Goal: Task Accomplishment & Management: Use online tool/utility

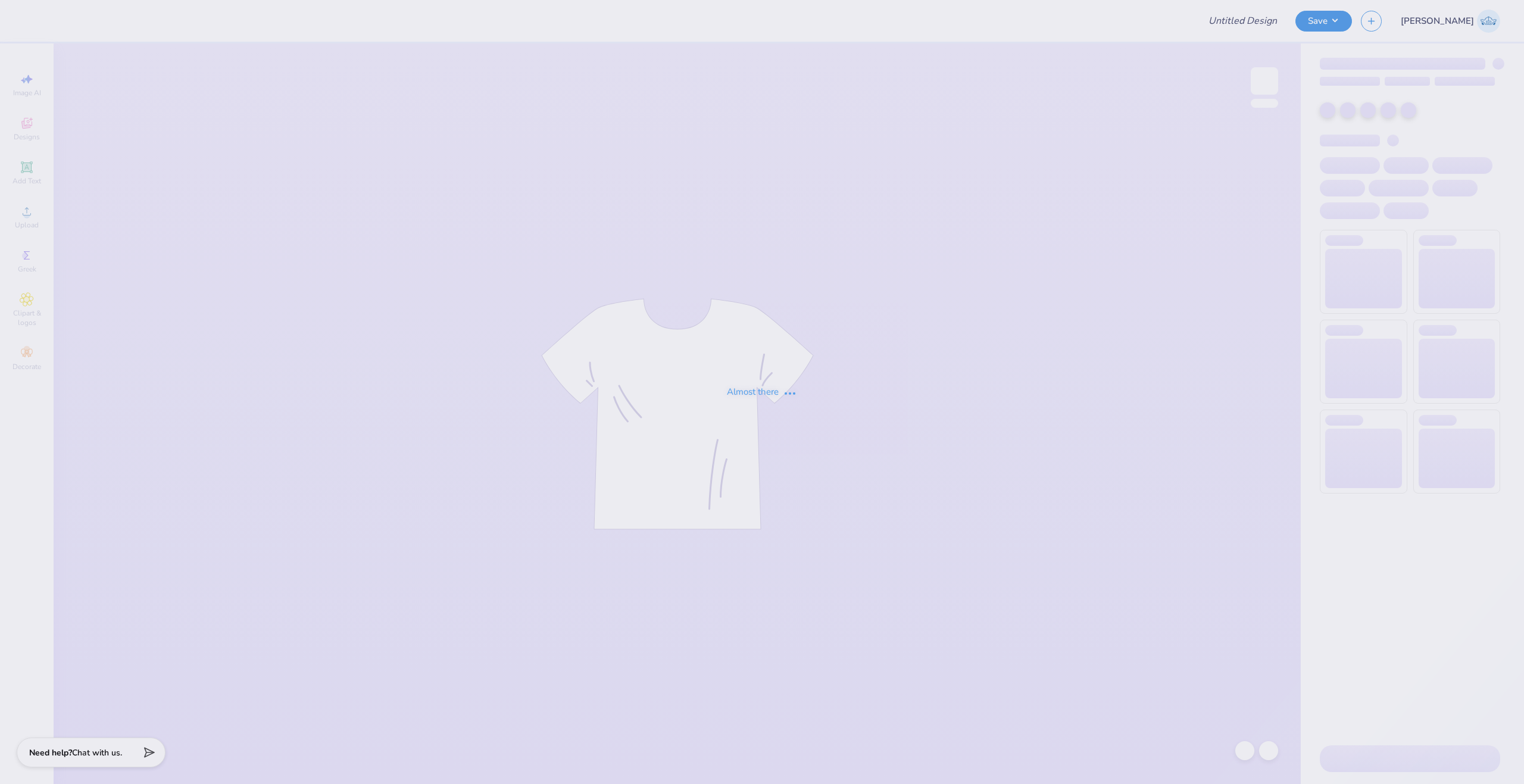
type input "[PERSON_NAME] : [GEOGRAPHIC_DATA]"
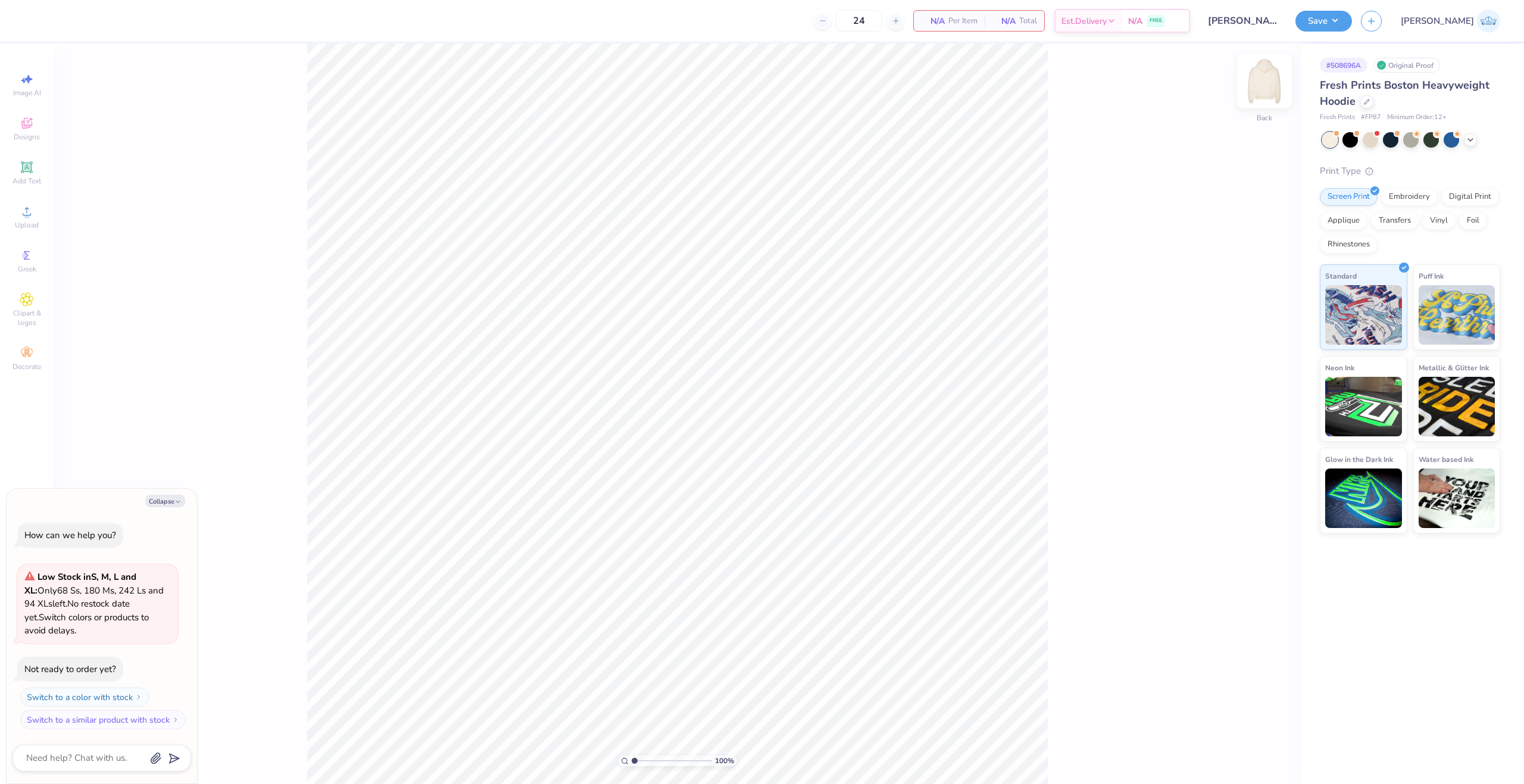
click at [1264, 87] on img at bounding box center [1264, 81] width 48 height 48
click at [1215, 264] on div "100 % Front" at bounding box center [677, 413] width 1247 height 740
click at [54, 217] on div "100 % Front" at bounding box center [677, 413] width 1247 height 740
click at [37, 216] on div "Upload" at bounding box center [27, 217] width 42 height 35
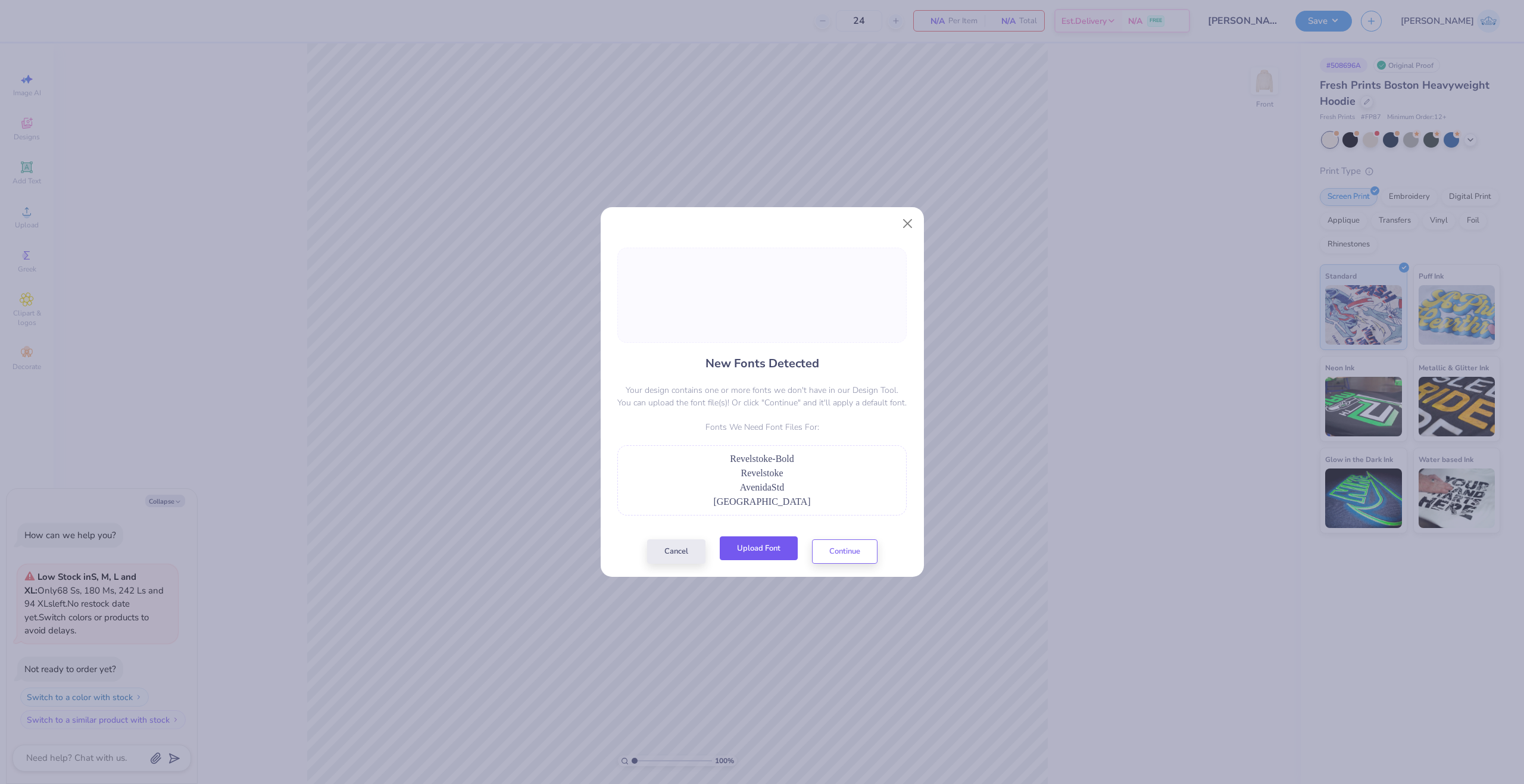
click at [752, 539] on button "Upload Font" at bounding box center [759, 548] width 78 height 24
click at [760, 552] on button "Upload Font" at bounding box center [759, 548] width 78 height 24
click at [773, 541] on button "Upload Font" at bounding box center [759, 548] width 78 height 24
click at [742, 558] on button "Upload Font" at bounding box center [759, 548] width 78 height 24
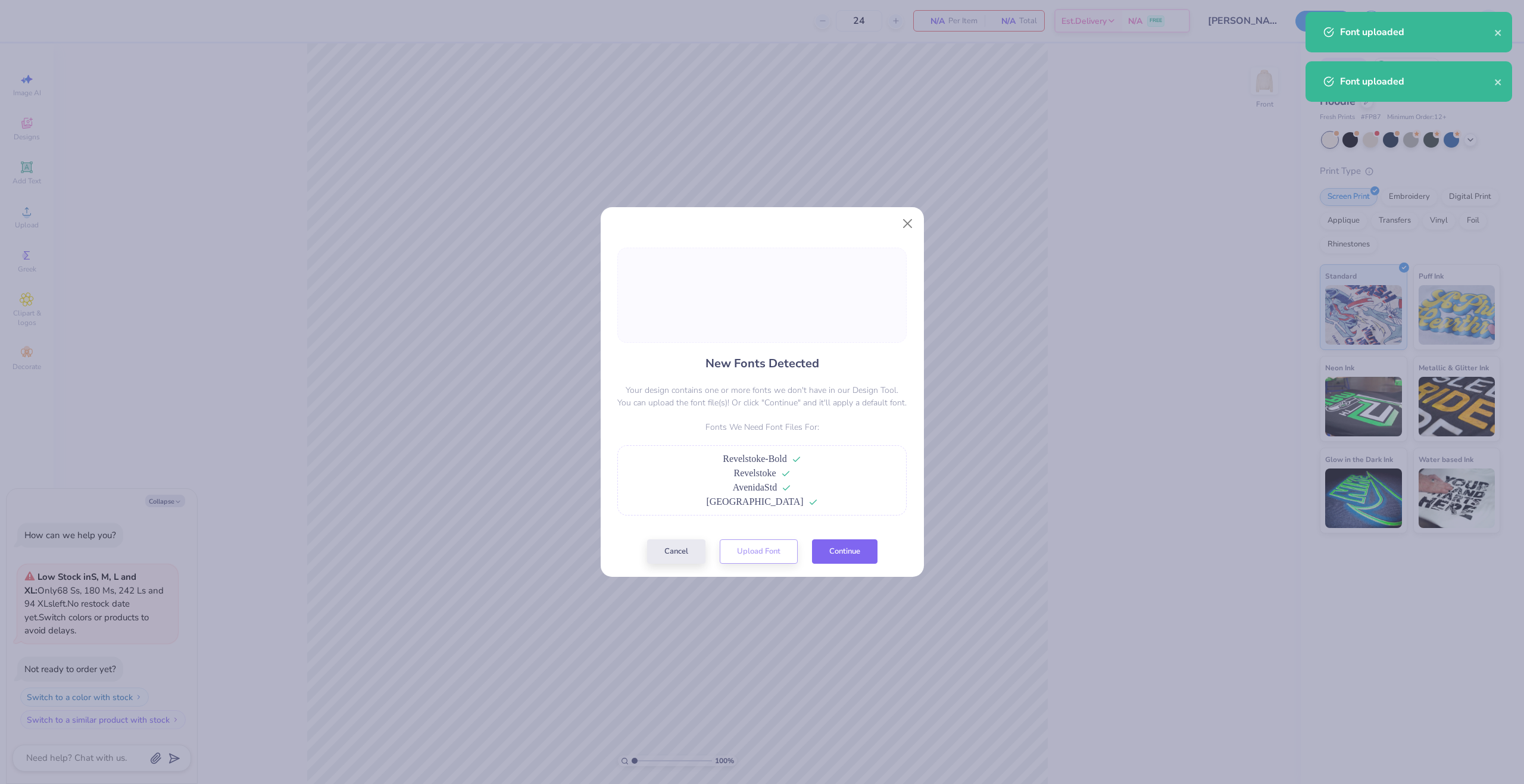
click at [851, 553] on button "Continue" at bounding box center [845, 551] width 66 height 24
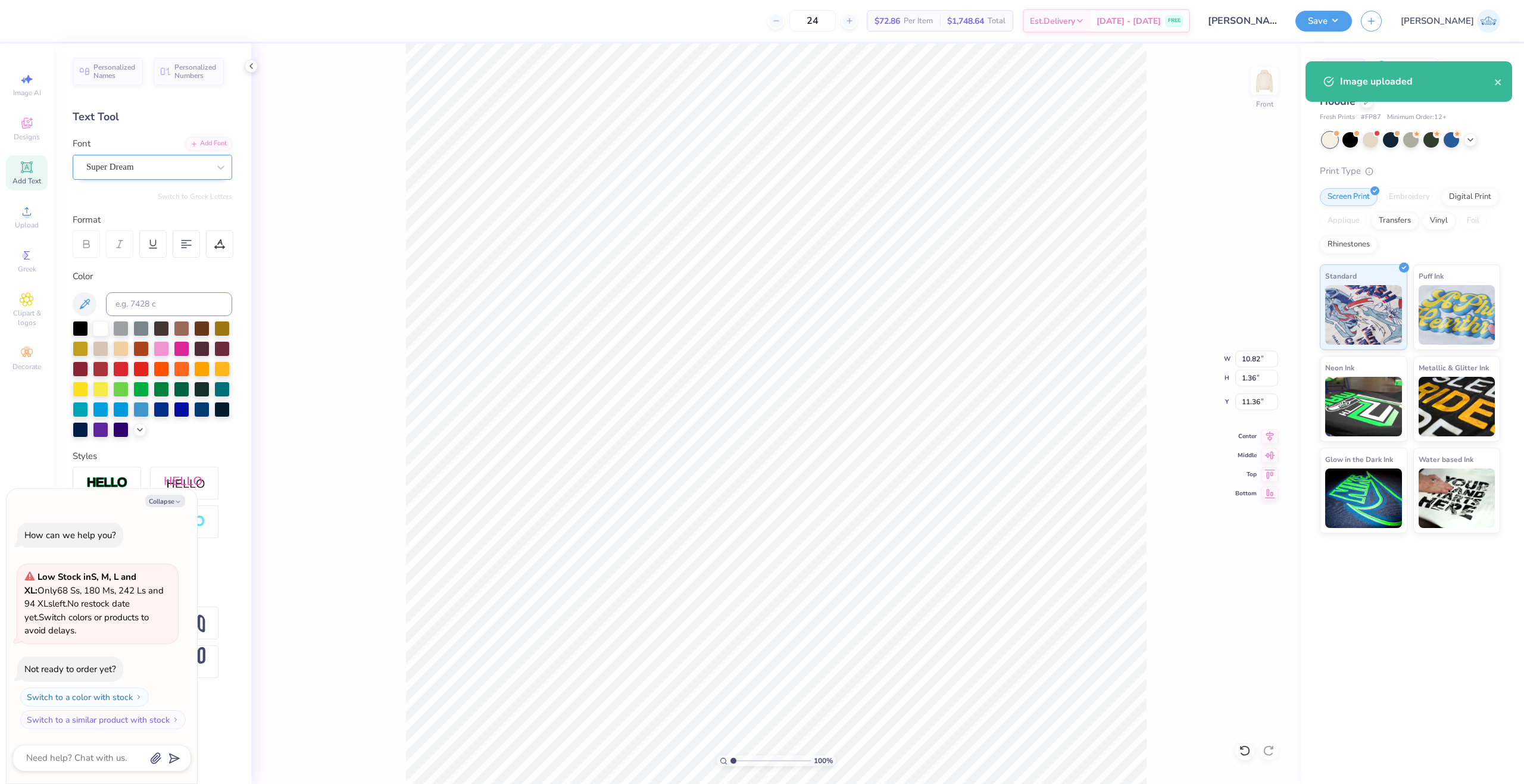
click at [113, 155] on div "Super Dream" at bounding box center [152, 167] width 159 height 25
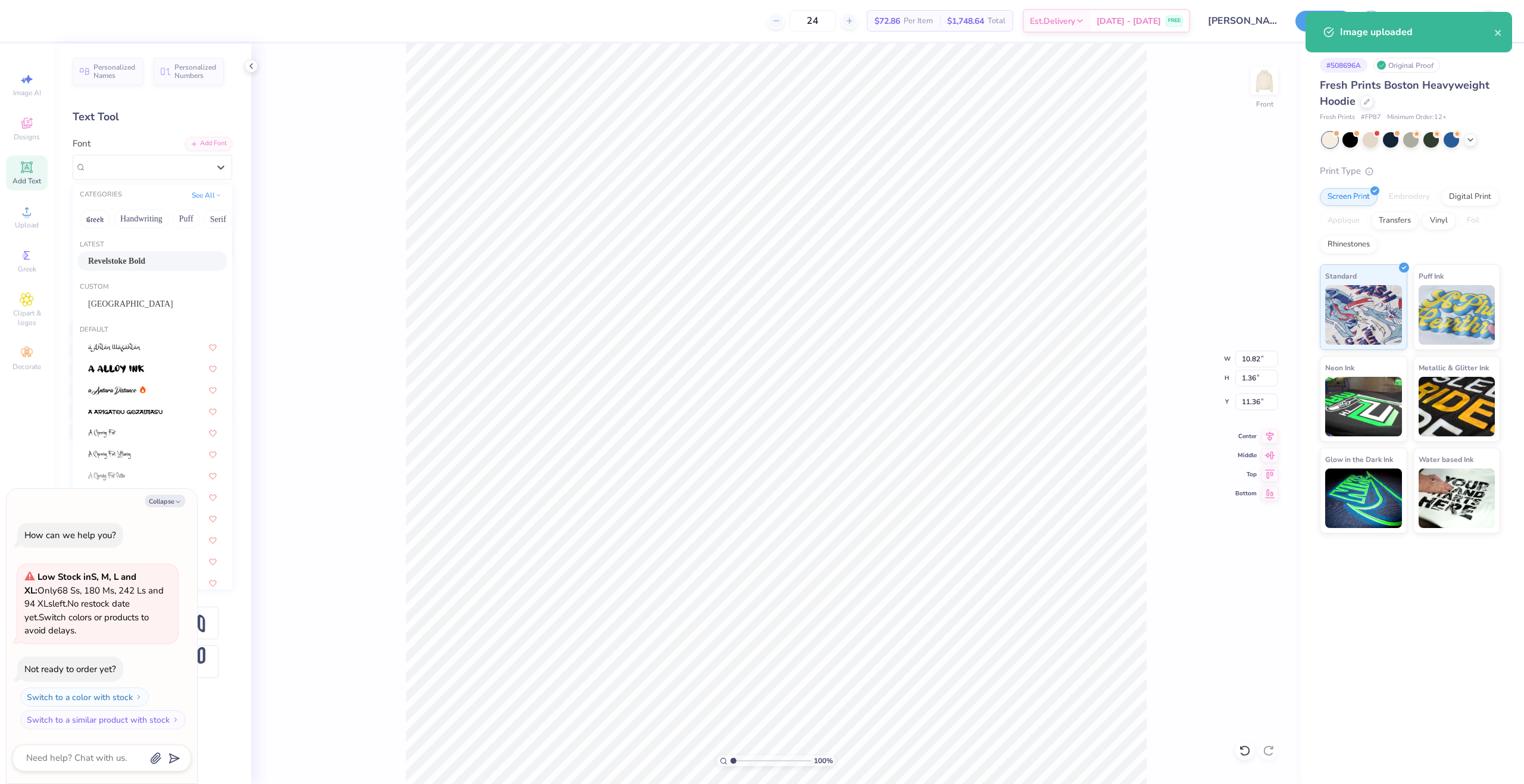
click at [137, 260] on span "Revelstoke Bold" at bounding box center [116, 261] width 57 height 12
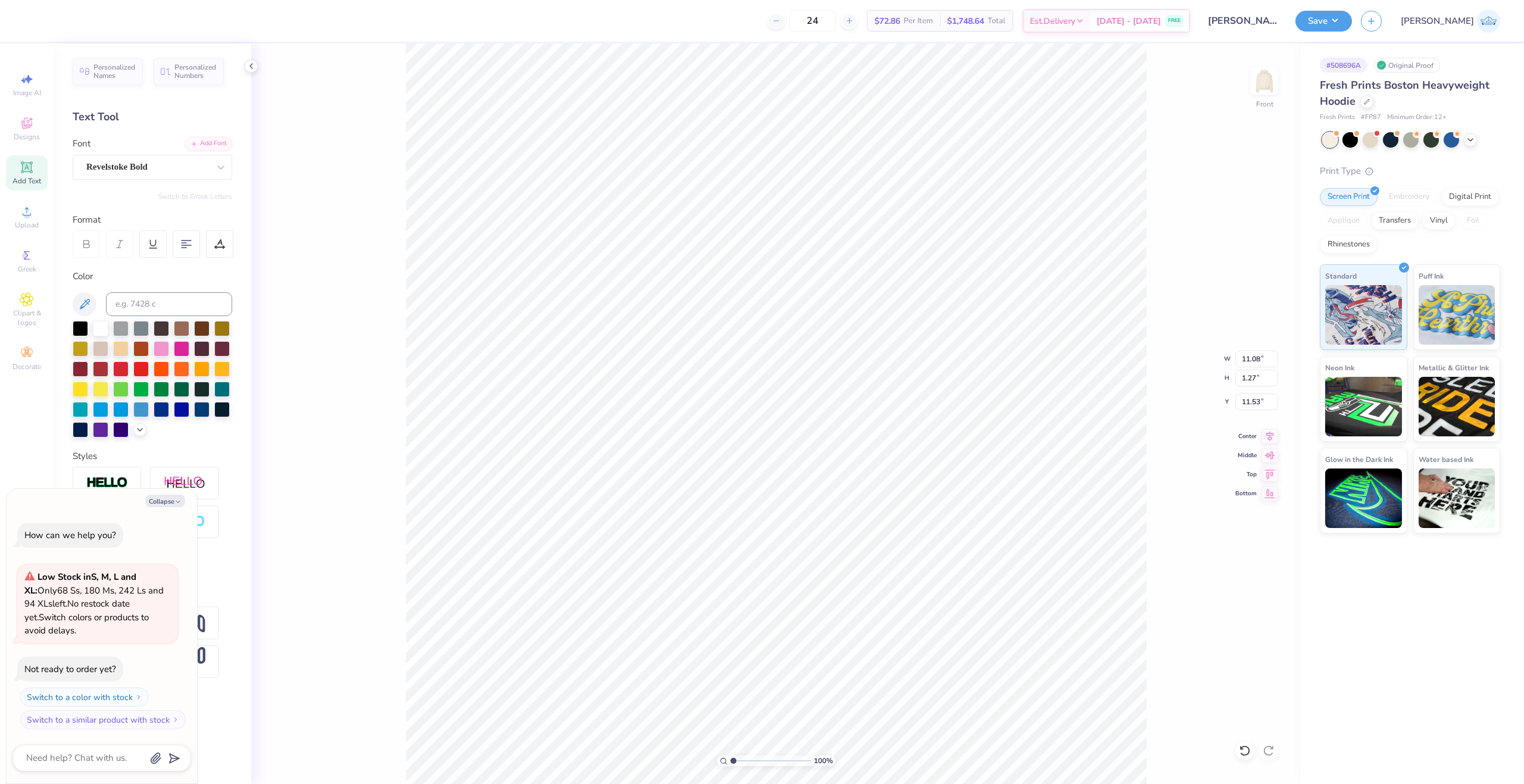
type textarea "x"
type input "11.08"
type input "1.27"
type input "11.53"
click at [125, 172] on div "Revelstoke Bold" at bounding box center [148, 167] width 125 height 18
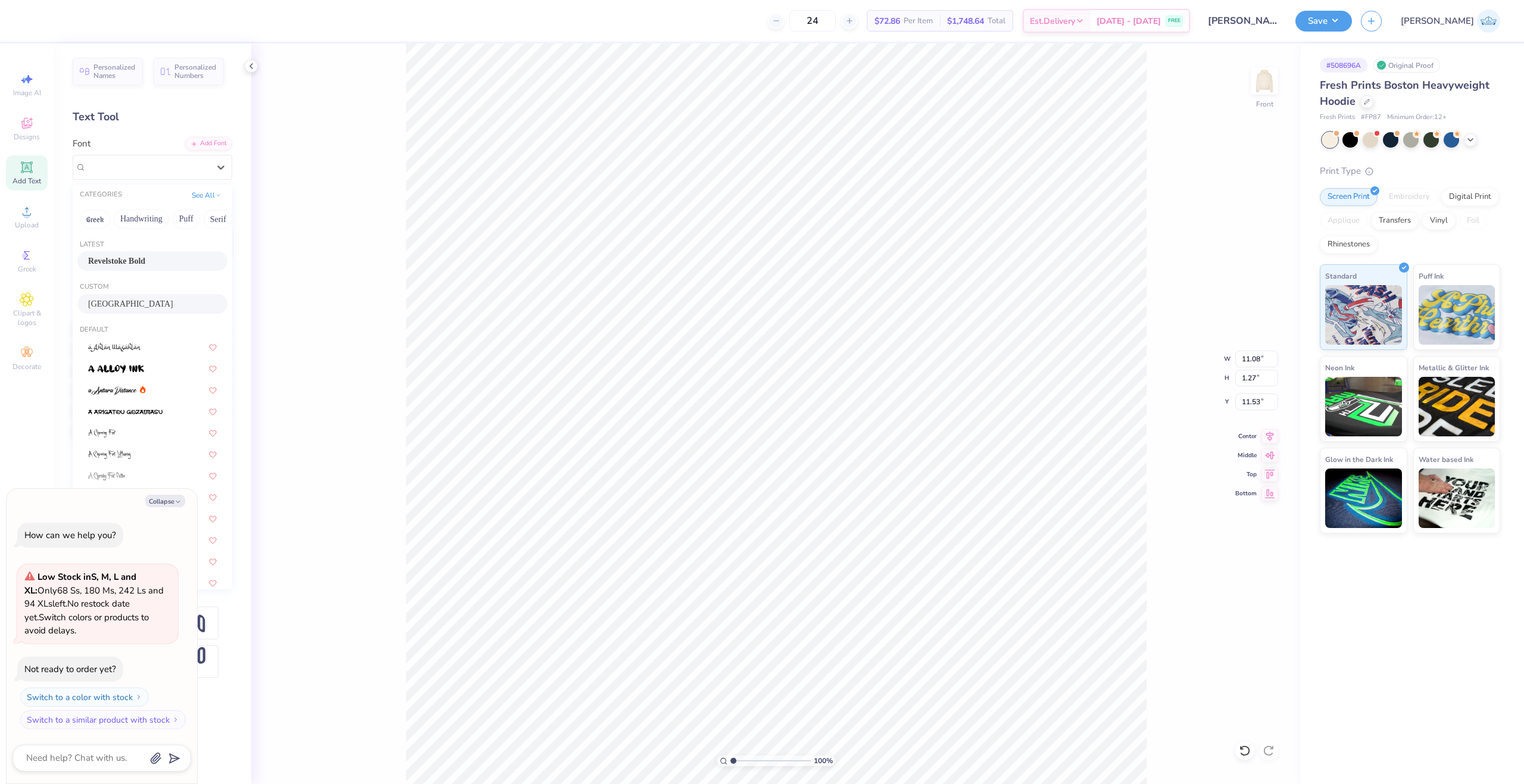
click at [129, 305] on div "[GEOGRAPHIC_DATA]" at bounding box center [152, 304] width 129 height 12
type textarea "x"
type input "8.37"
type input "1.04"
type input "11.65"
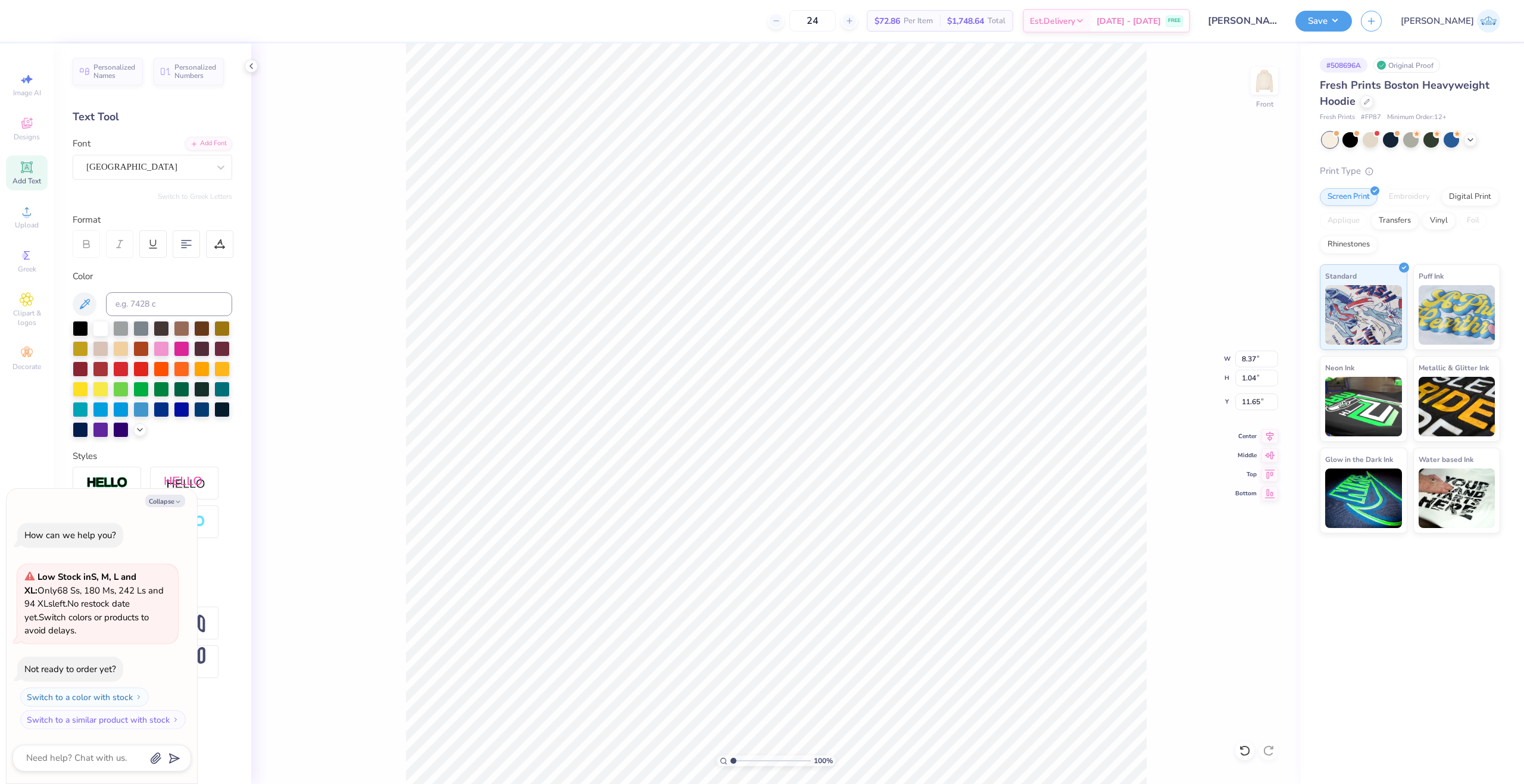
type textarea "x"
type input "9.04"
type input "2.53"
type input "14.26"
click at [87, 165] on div "Super Dream" at bounding box center [148, 167] width 125 height 18
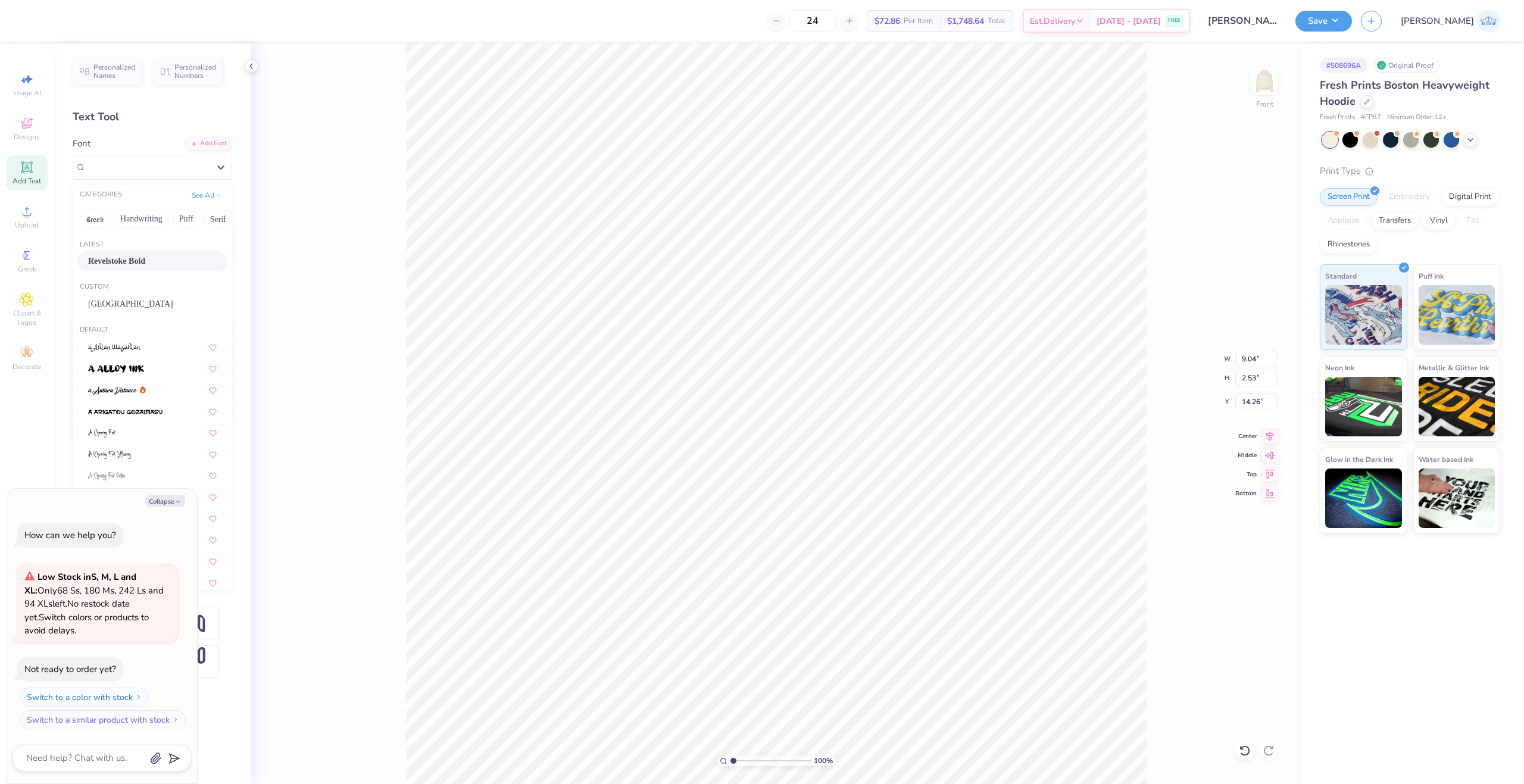
click at [150, 263] on div "Revelstoke Bold" at bounding box center [152, 261] width 129 height 12
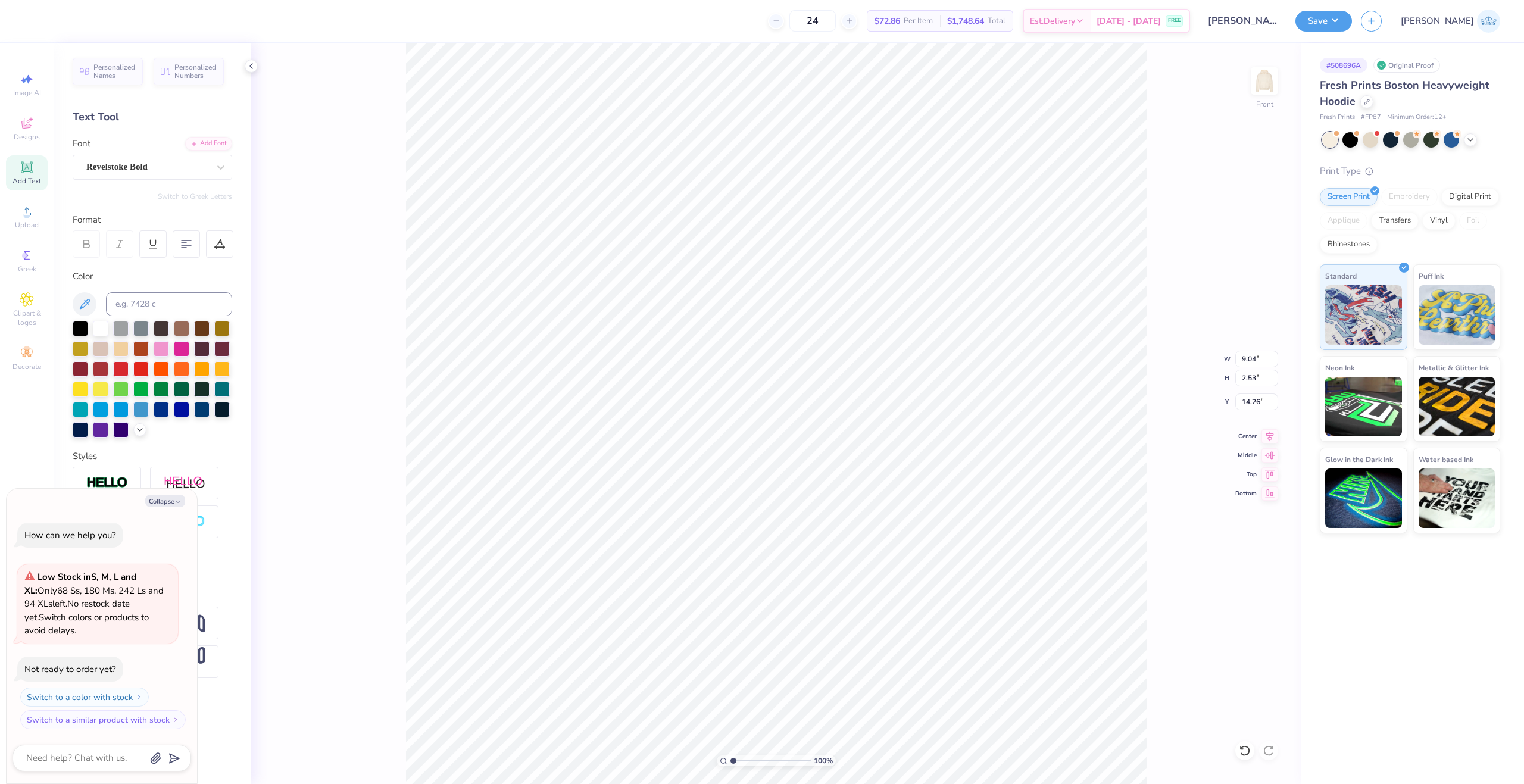
type textarea "x"
type input "8.25"
type input "2.40"
type input "14.58"
click at [1257, 439] on div "Center" at bounding box center [1256, 435] width 43 height 14
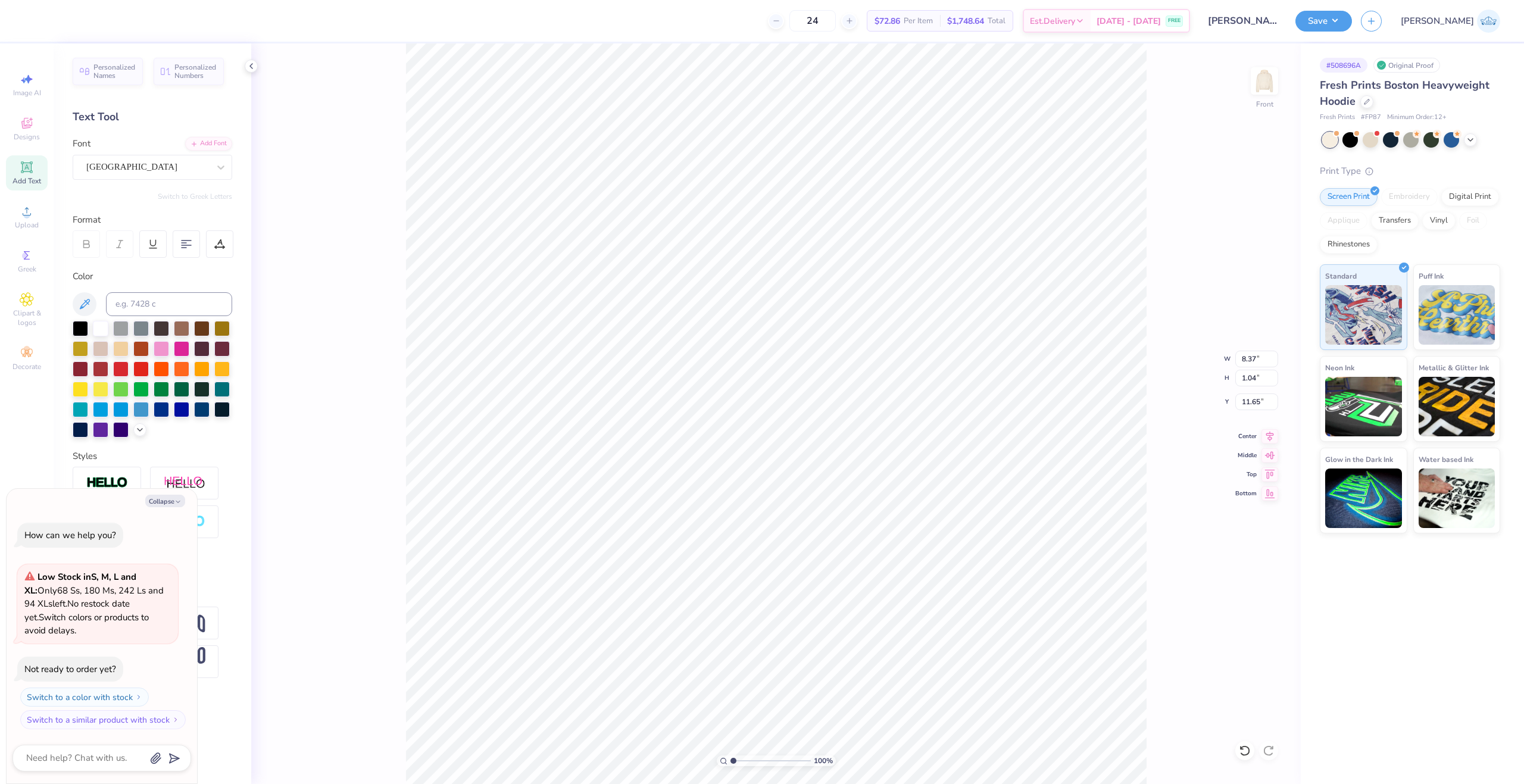
click at [1272, 425] on div "100 % Front W 8.37 8.37 " H 1.04 1.04 " Y 11.65 11.65 " Center Middle Top Bottom" at bounding box center [776, 413] width 1049 height 740
click at [1272, 431] on div "100 % Front W 8.37 H 1.04 Y 11.65 Center Middle Top Bottom" at bounding box center [776, 413] width 1049 height 740
click at [1262, 437] on icon at bounding box center [1270, 435] width 16 height 14
type textarea "x"
type input "2.08"
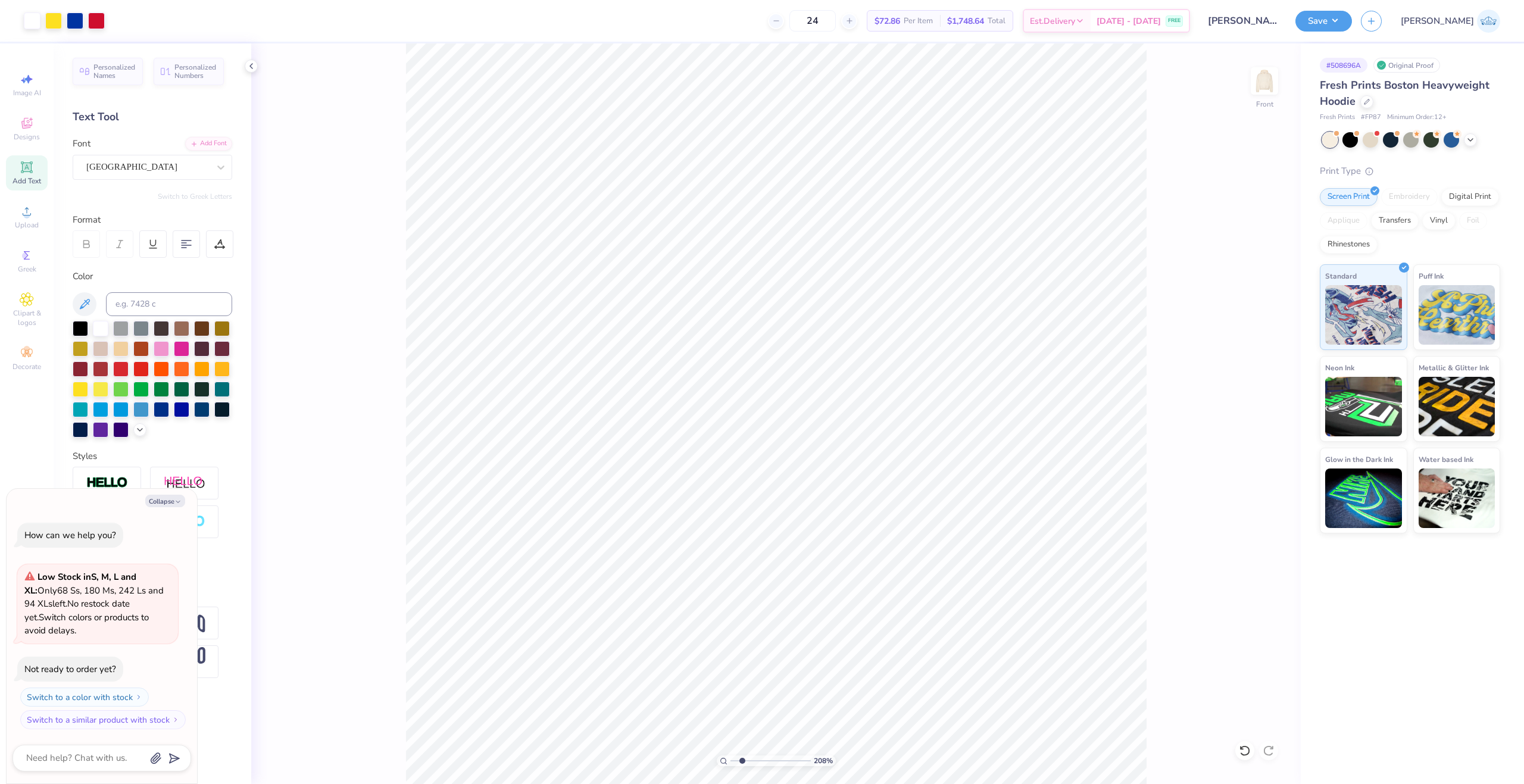
click at [742, 759] on input "range" at bounding box center [771, 760] width 81 height 10
click at [1268, 437] on icon at bounding box center [1270, 435] width 16 height 14
type textarea "x"
type input "1"
click at [731, 766] on input "range" at bounding box center [771, 760] width 81 height 10
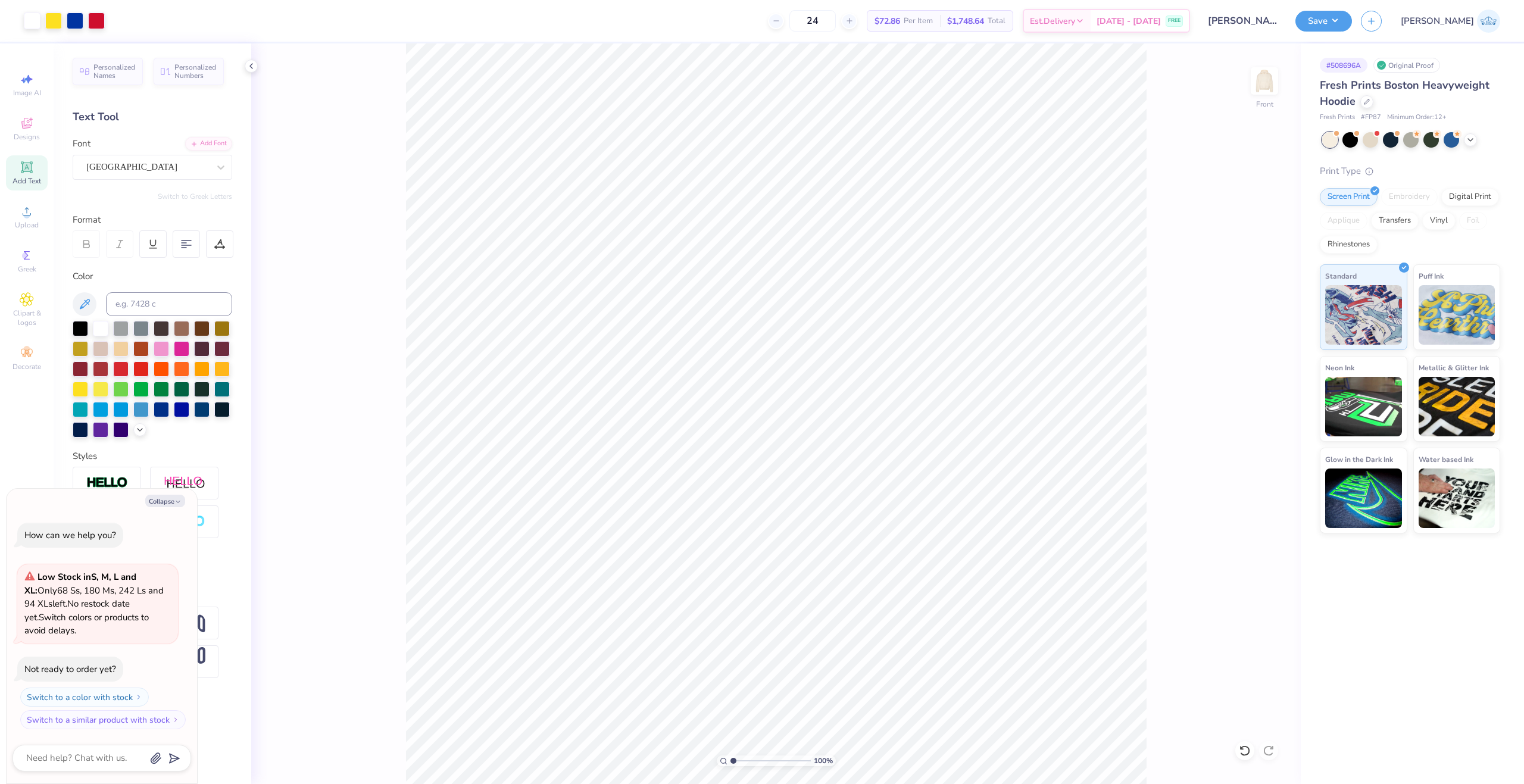
click at [1147, 294] on div "100 % Front" at bounding box center [776, 413] width 1049 height 740
type textarea "x"
click at [1249, 361] on input "15.00" at bounding box center [1256, 359] width 43 height 16
type input "12"
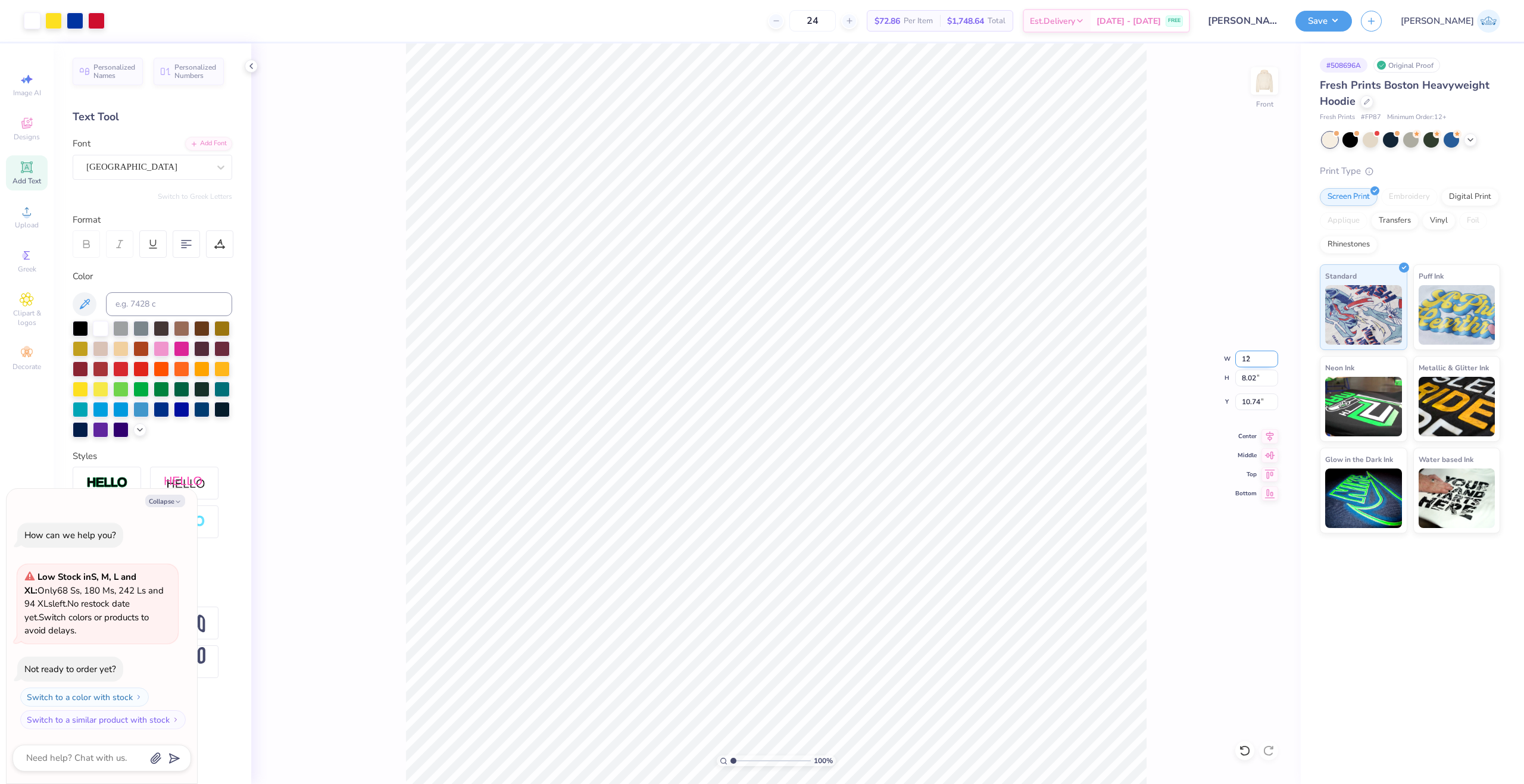
type textarea "x"
type input "12.00"
type input "6.42"
type input "11.54"
click at [1250, 359] on input "12.00" at bounding box center [1256, 359] width 43 height 16
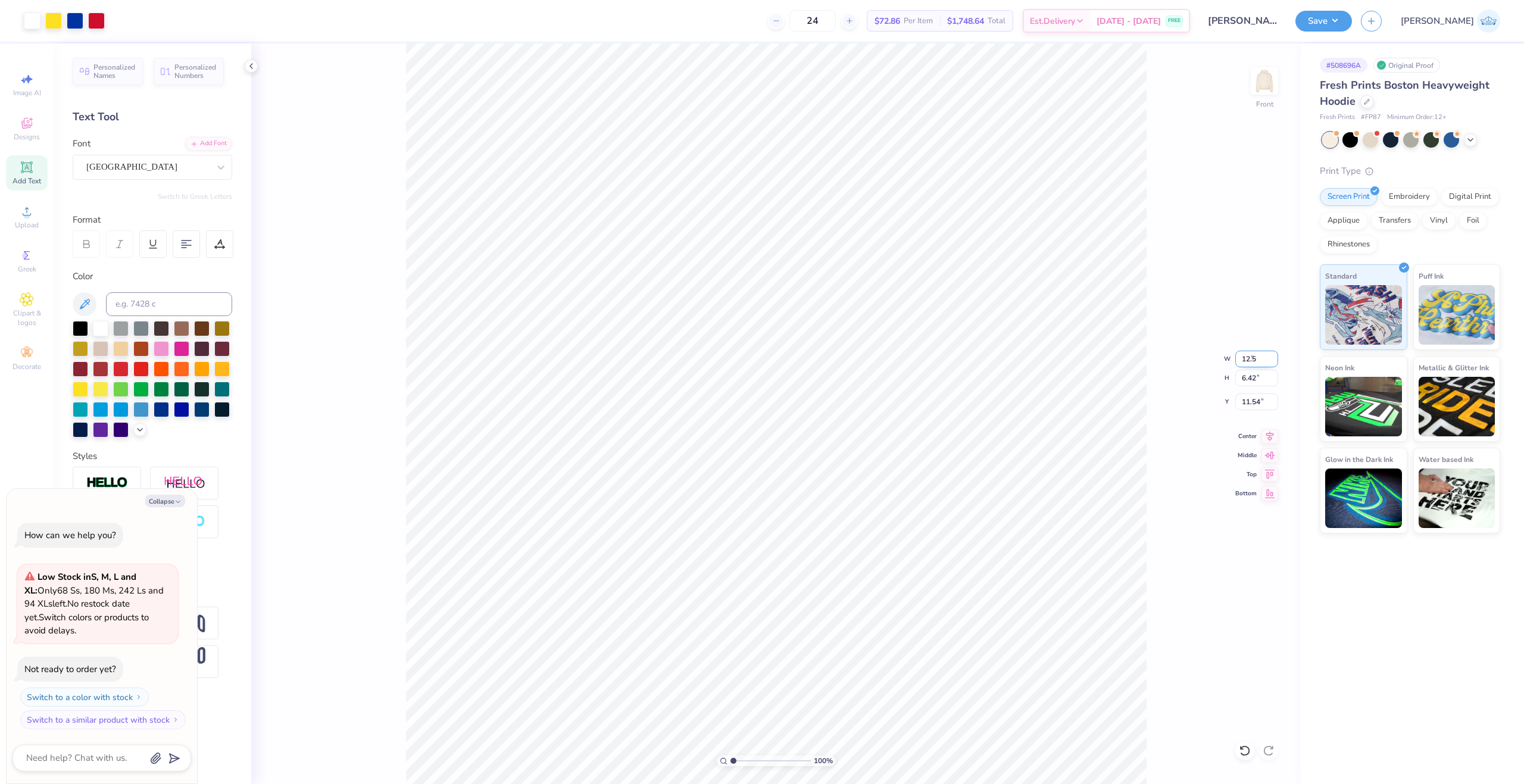
type input "12.5"
type textarea "x"
type input "12.50"
type input "6.68"
click at [1251, 397] on input "11.41" at bounding box center [1256, 401] width 43 height 16
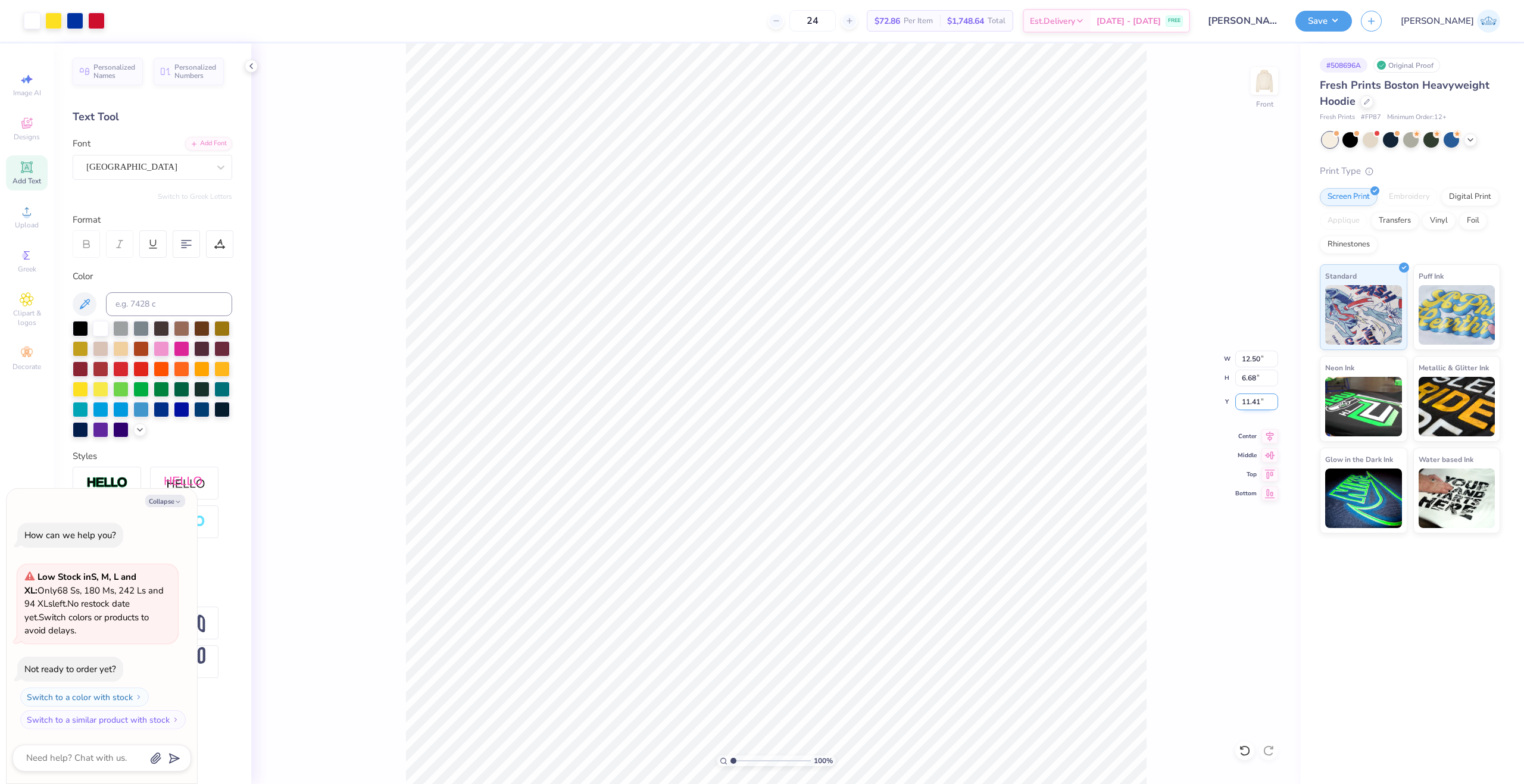
click at [1251, 397] on input "11.41" at bounding box center [1256, 401] width 43 height 16
type input "6"
type textarea "x"
type input "6.00"
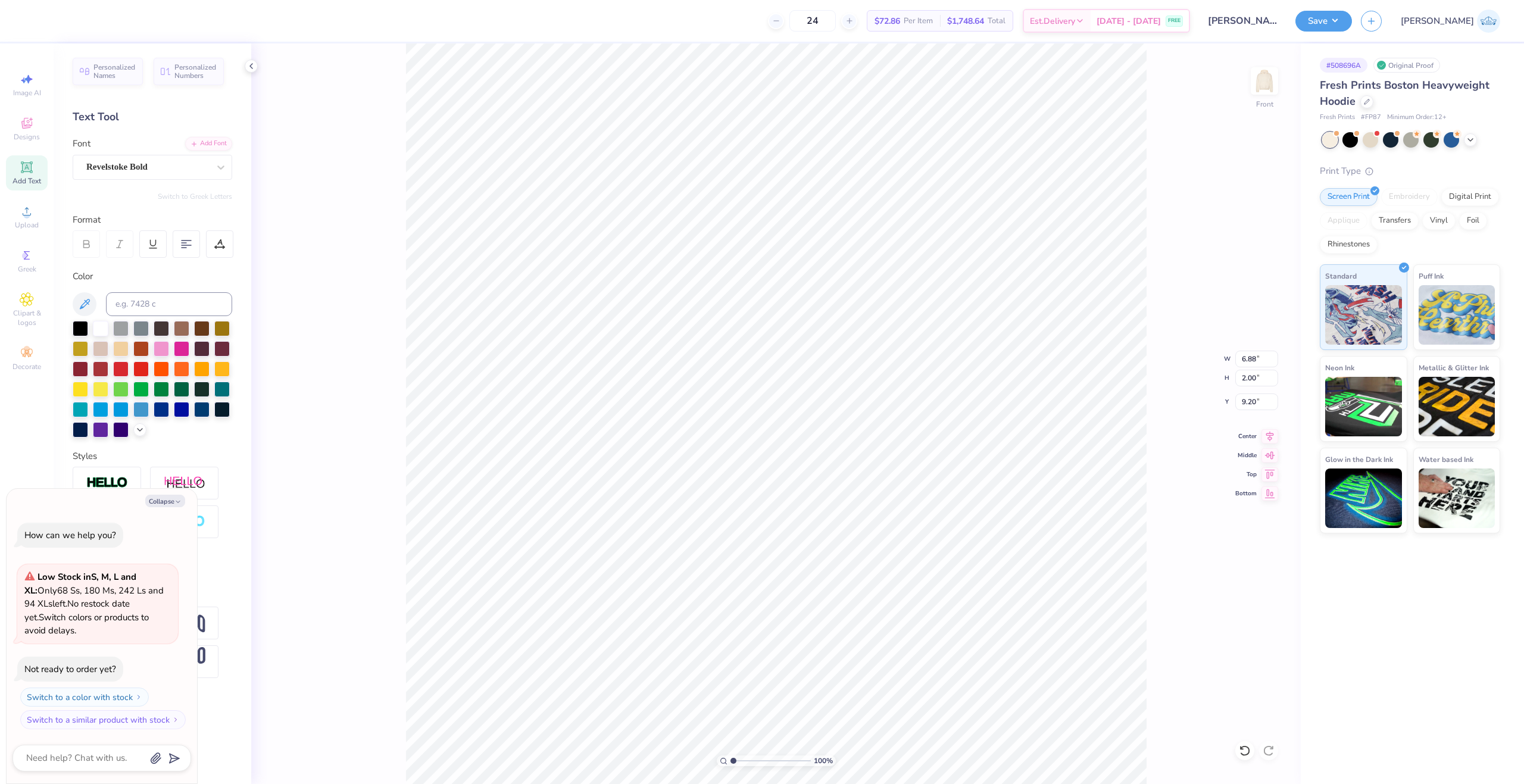
type textarea "x"
type textarea "A.O.E"
click at [1258, 433] on div "Center" at bounding box center [1256, 435] width 43 height 14
type textarea "x"
drag, startPoint x: 742, startPoint y: 756, endPoint x: 748, endPoint y: 759, distance: 6.7
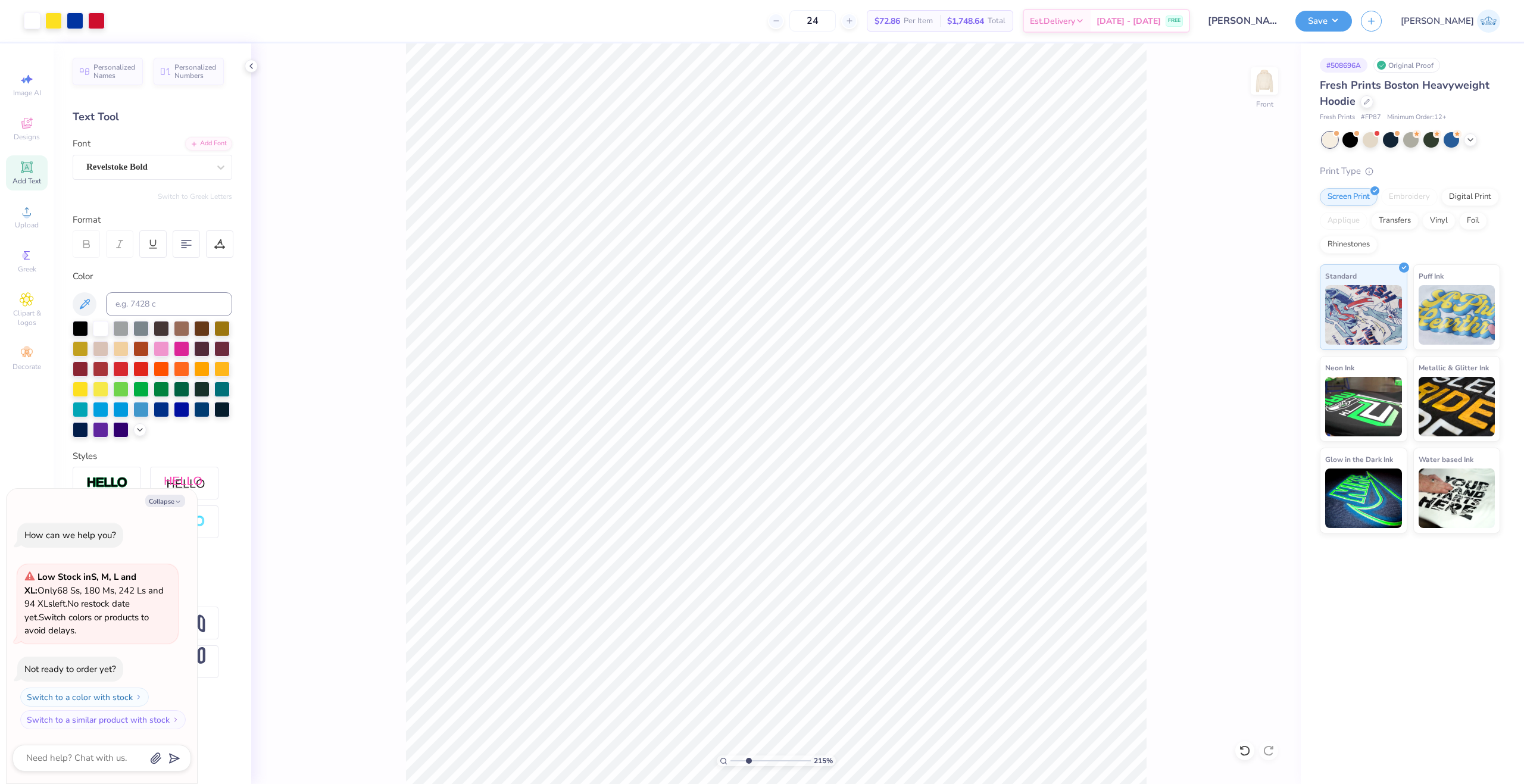
type input "2.9"
click at [748, 759] on input "range" at bounding box center [771, 760] width 81 height 10
click at [1253, 438] on span "Center" at bounding box center [1246, 434] width 22 height 9
type textarea "x"
drag, startPoint x: 747, startPoint y: 760, endPoint x: 649, endPoint y: 760, distance: 98.0
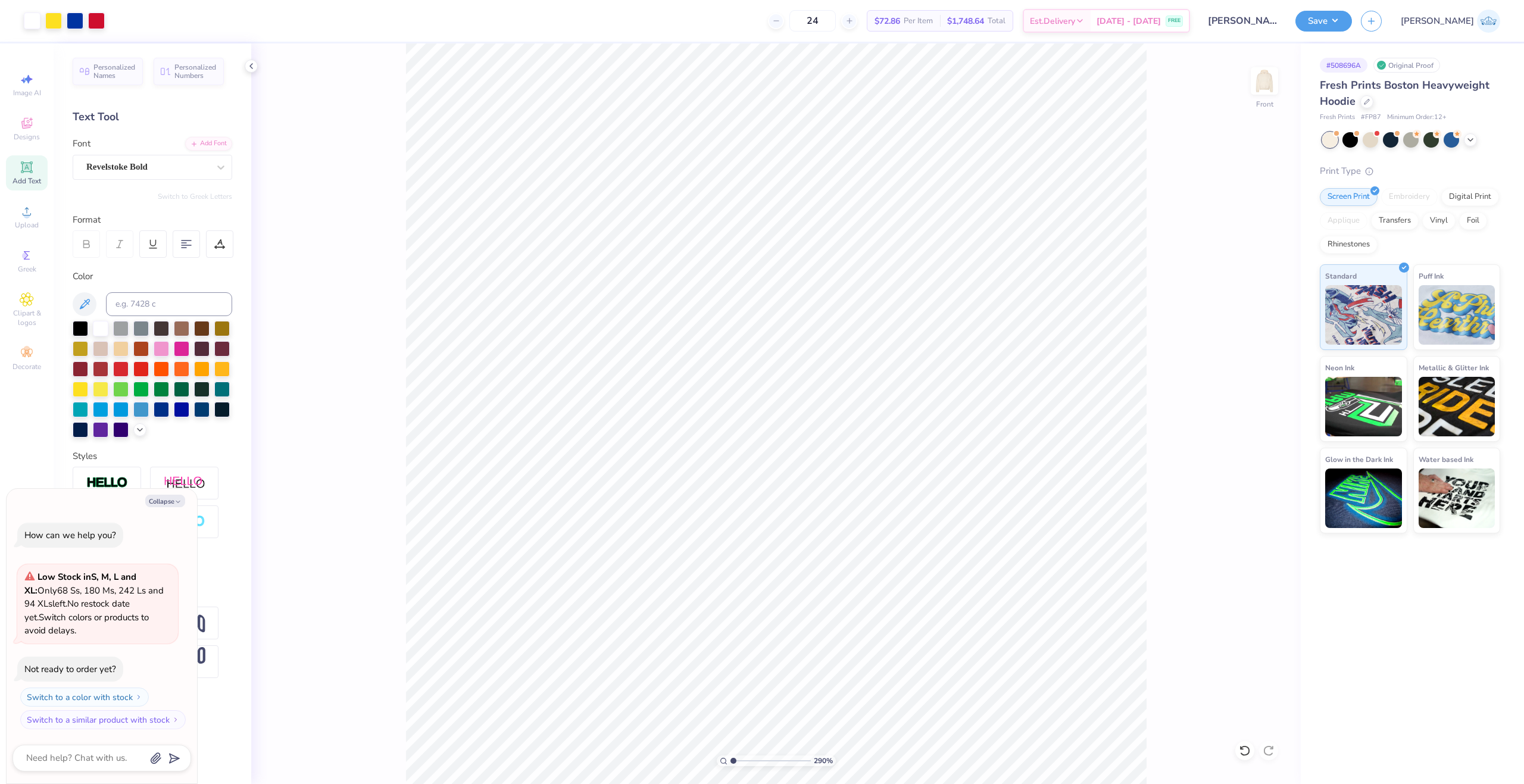
type input "1"
click at [731, 760] on input "range" at bounding box center [771, 760] width 81 height 10
type textarea "x"
type input "2.01"
click at [741, 760] on input "range" at bounding box center [771, 760] width 81 height 10
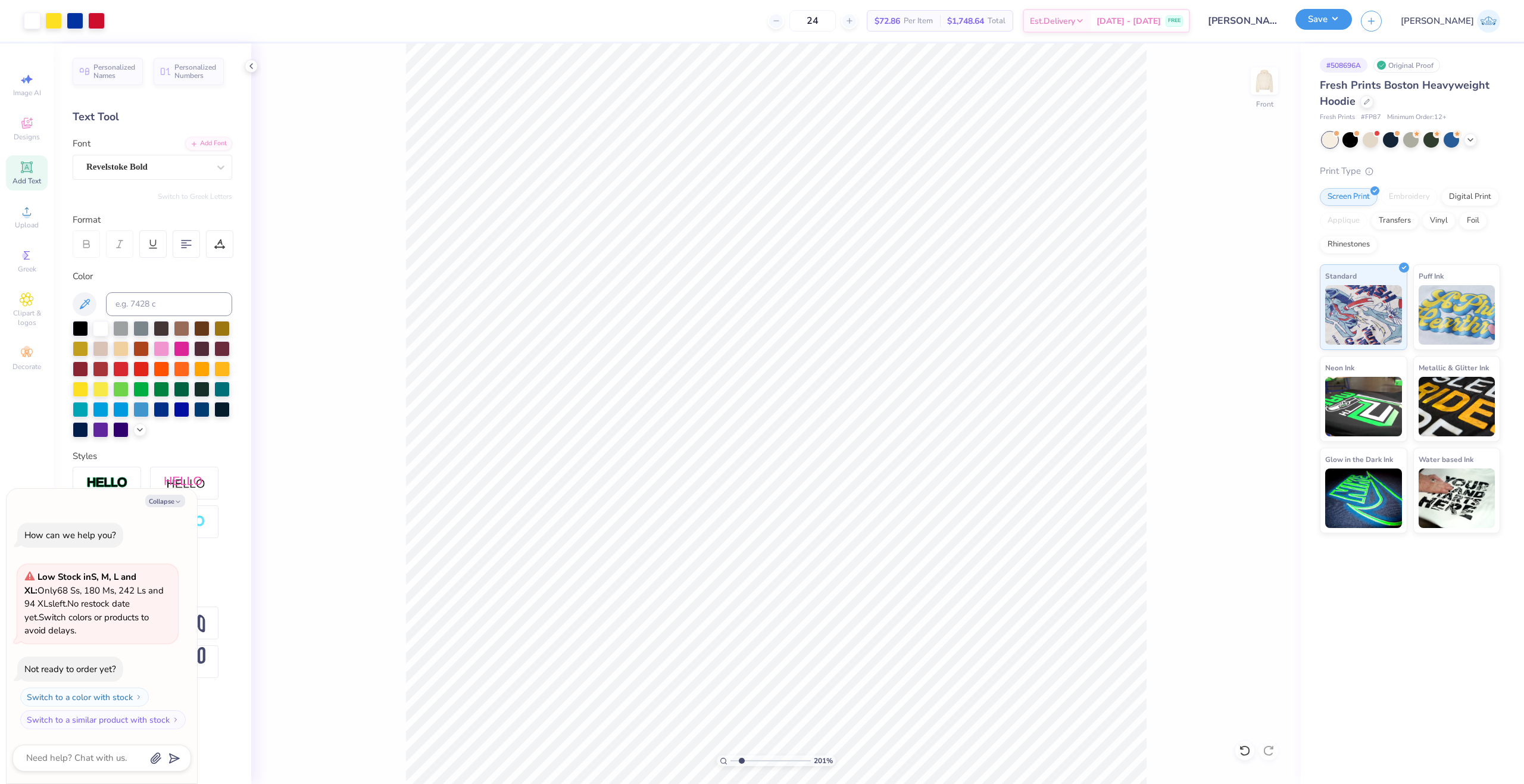
click at [1352, 17] on button "Save" at bounding box center [1323, 20] width 56 height 21
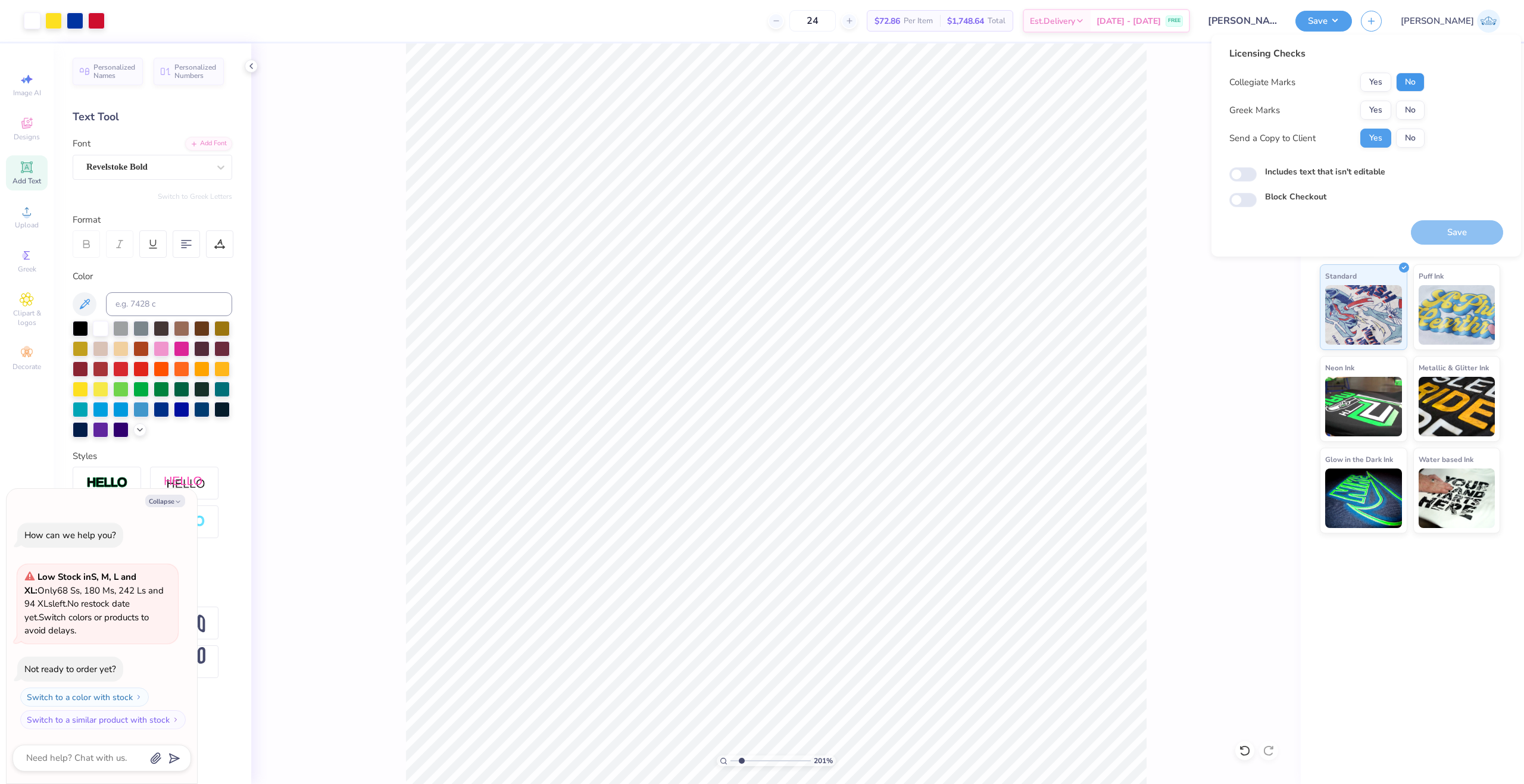
click at [1402, 85] on button "No" at bounding box center [1411, 82] width 29 height 19
click at [1390, 103] on button "Yes" at bounding box center [1375, 109] width 31 height 19
type textarea "x"
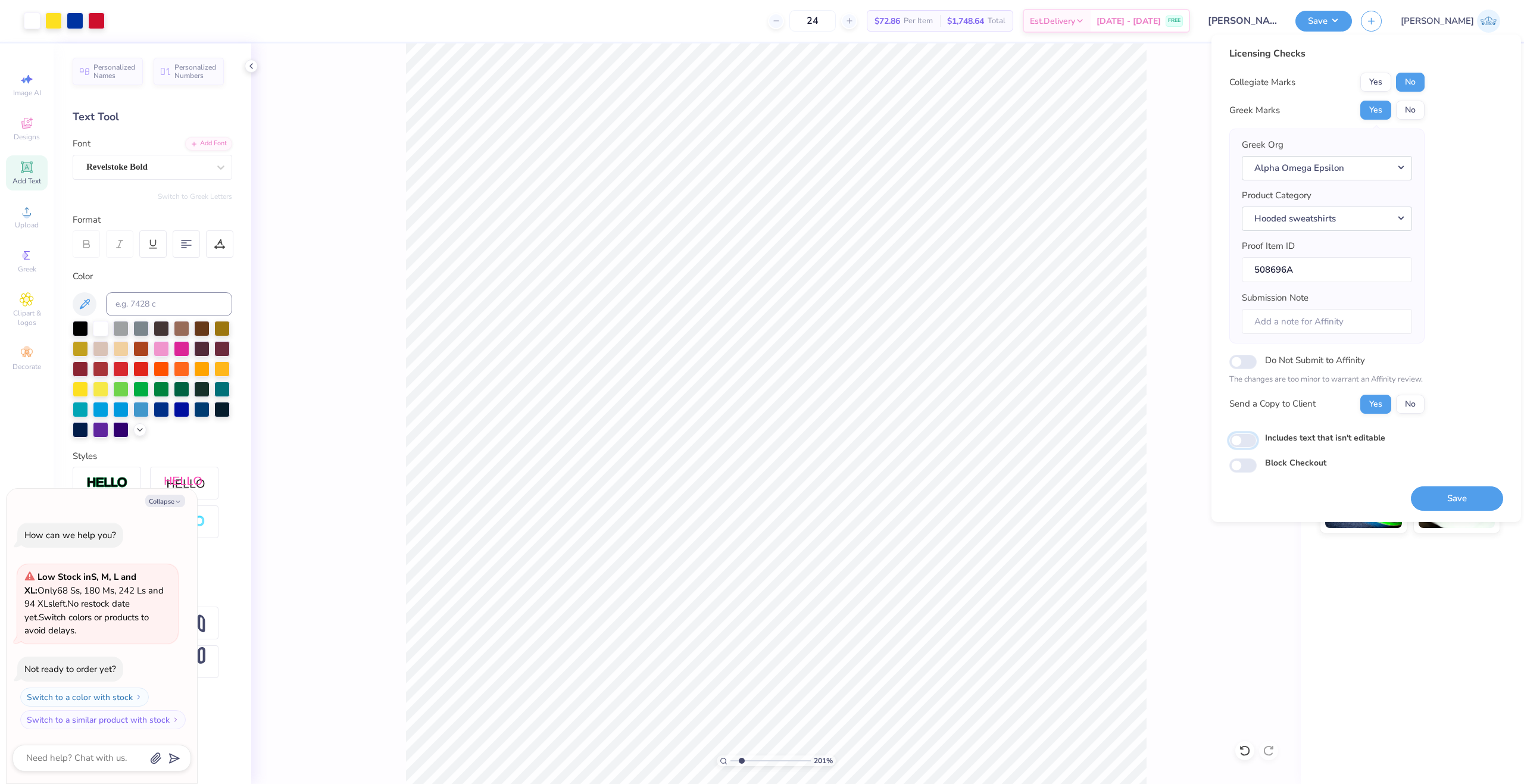
click at [1245, 437] on input "Includes text that isn't editable" at bounding box center [1243, 441] width 28 height 14
checkbox input "true"
type textarea "x"
click at [1244, 435] on input "Includes text that isn't editable" at bounding box center [1243, 441] width 28 height 14
checkbox input "false"
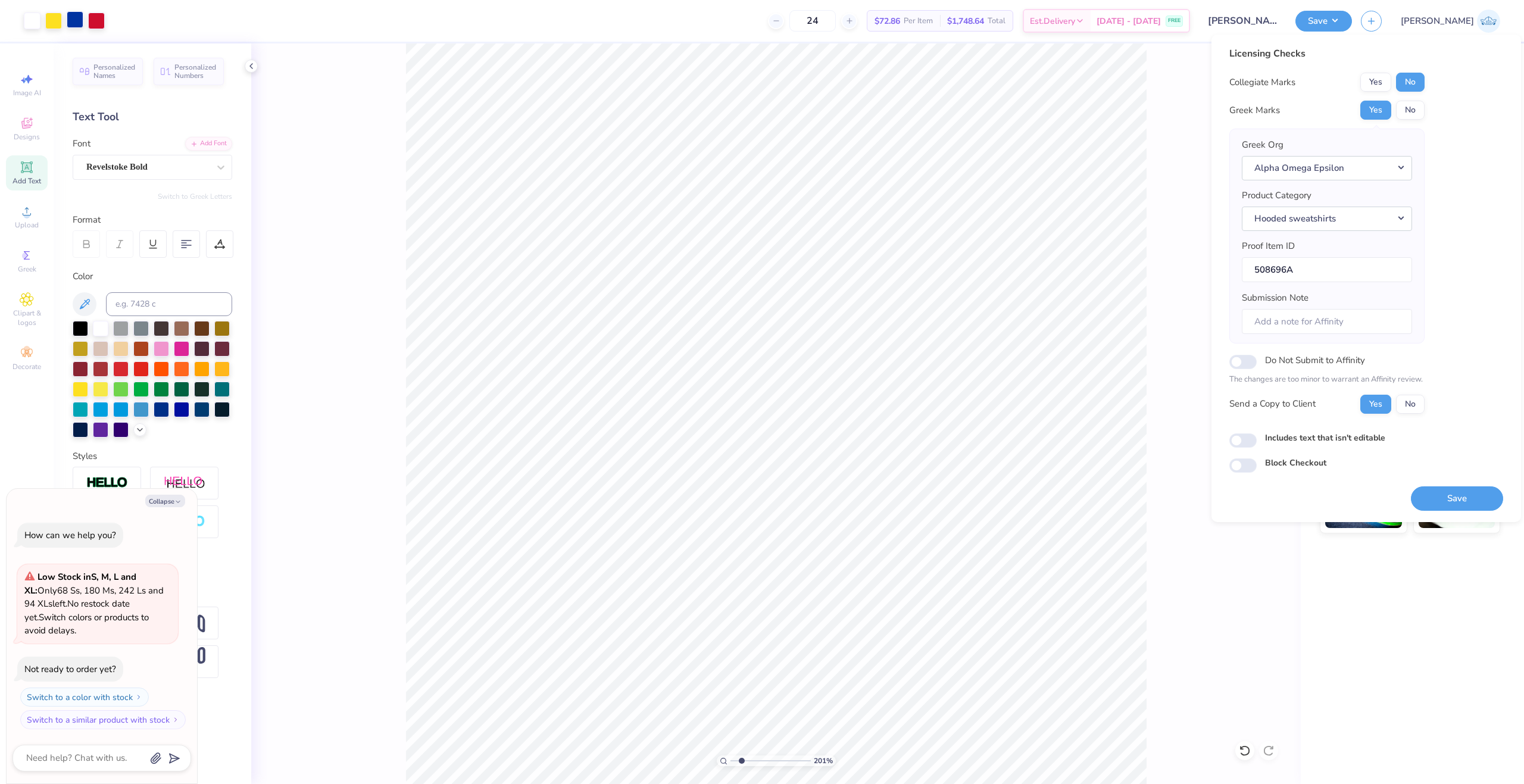
click at [79, 22] on div at bounding box center [75, 19] width 16 height 16
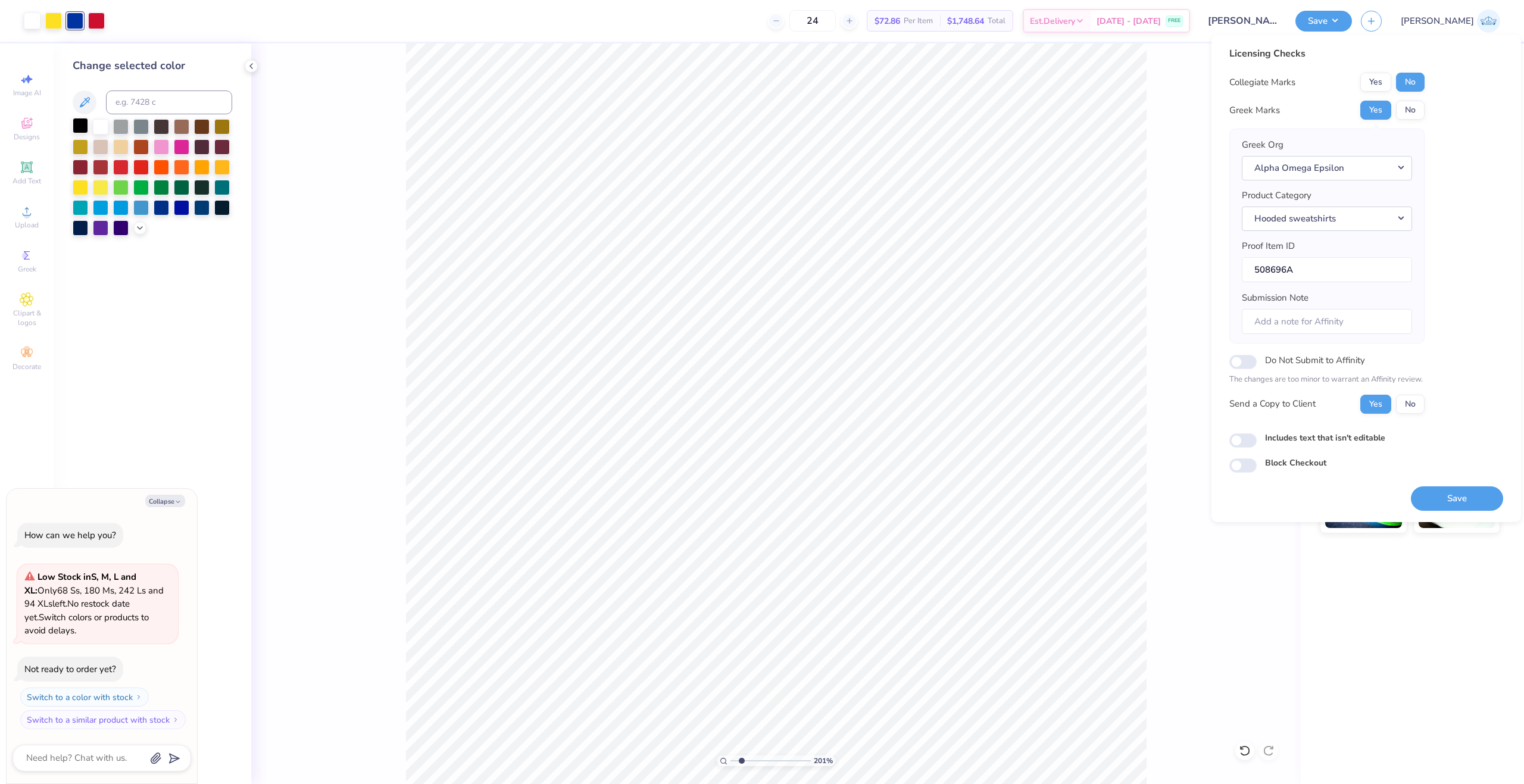
click at [74, 118] on div at bounding box center [81, 126] width 16 height 16
type textarea "x"
click at [80, 121] on div at bounding box center [81, 126] width 16 height 16
drag, startPoint x: 738, startPoint y: 756, endPoint x: 708, endPoint y: 758, distance: 30.1
click at [731, 758] on input "range" at bounding box center [771, 760] width 81 height 10
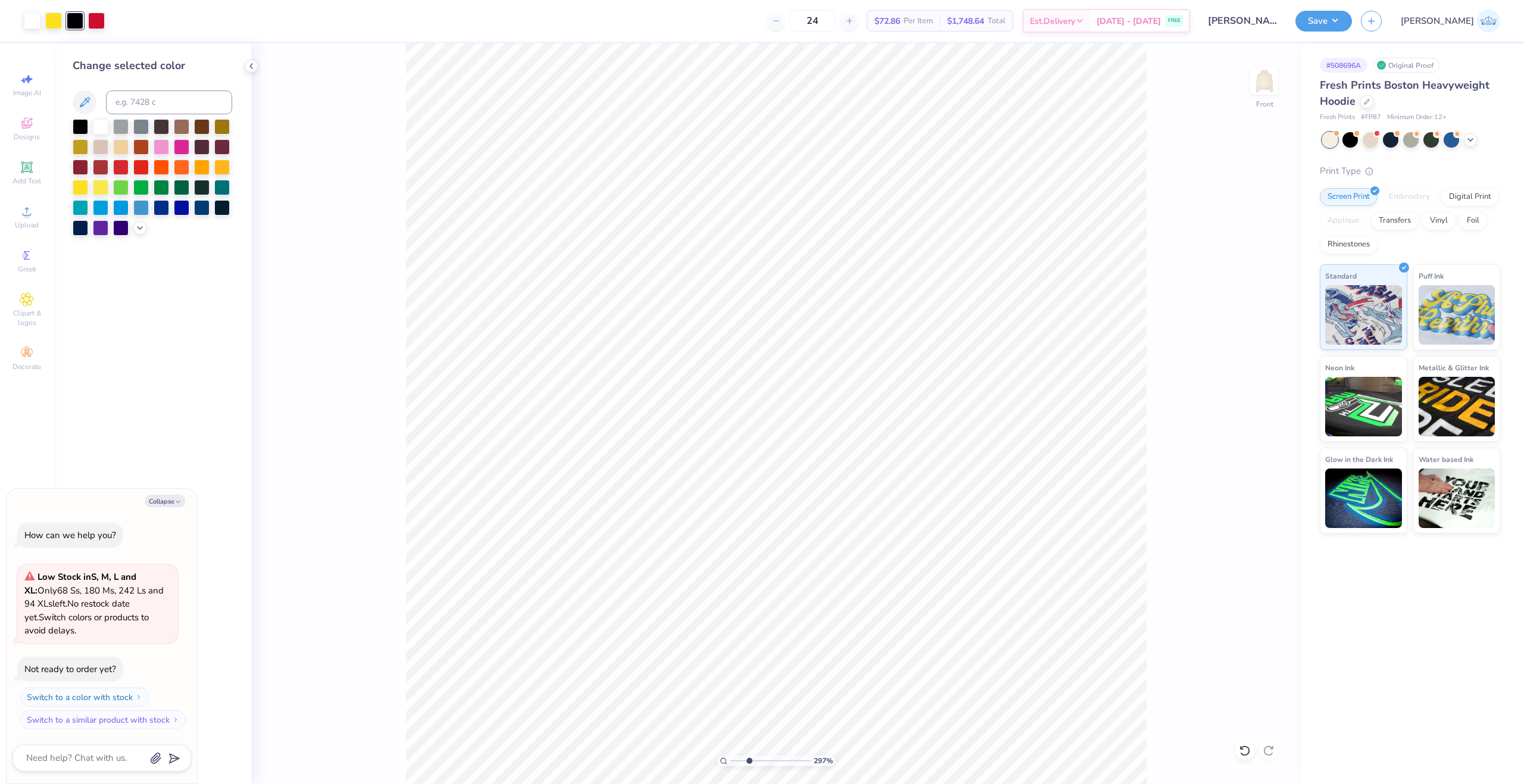
drag, startPoint x: 743, startPoint y: 764, endPoint x: 749, endPoint y: 764, distance: 6.0
type input "2.97"
click at [749, 764] on input "range" at bounding box center [771, 760] width 81 height 10
click at [1244, 746] on icon at bounding box center [1244, 751] width 10 height 10
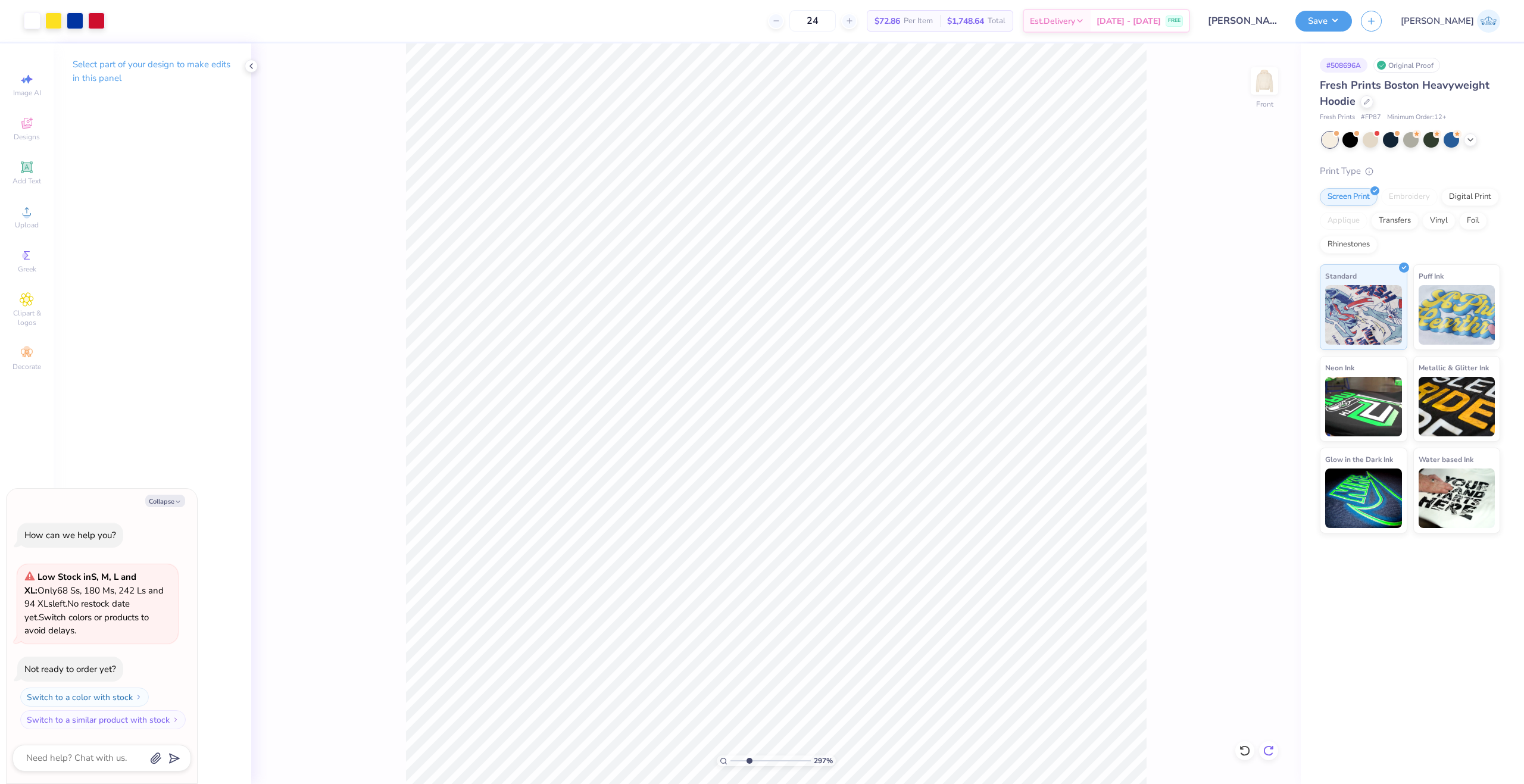
click at [1269, 752] on icon at bounding box center [1268, 751] width 12 height 12
type textarea "x"
drag, startPoint x: 740, startPoint y: 761, endPoint x: 713, endPoint y: 762, distance: 27.0
type input "1"
click at [731, 762] on input "range" at bounding box center [771, 760] width 81 height 10
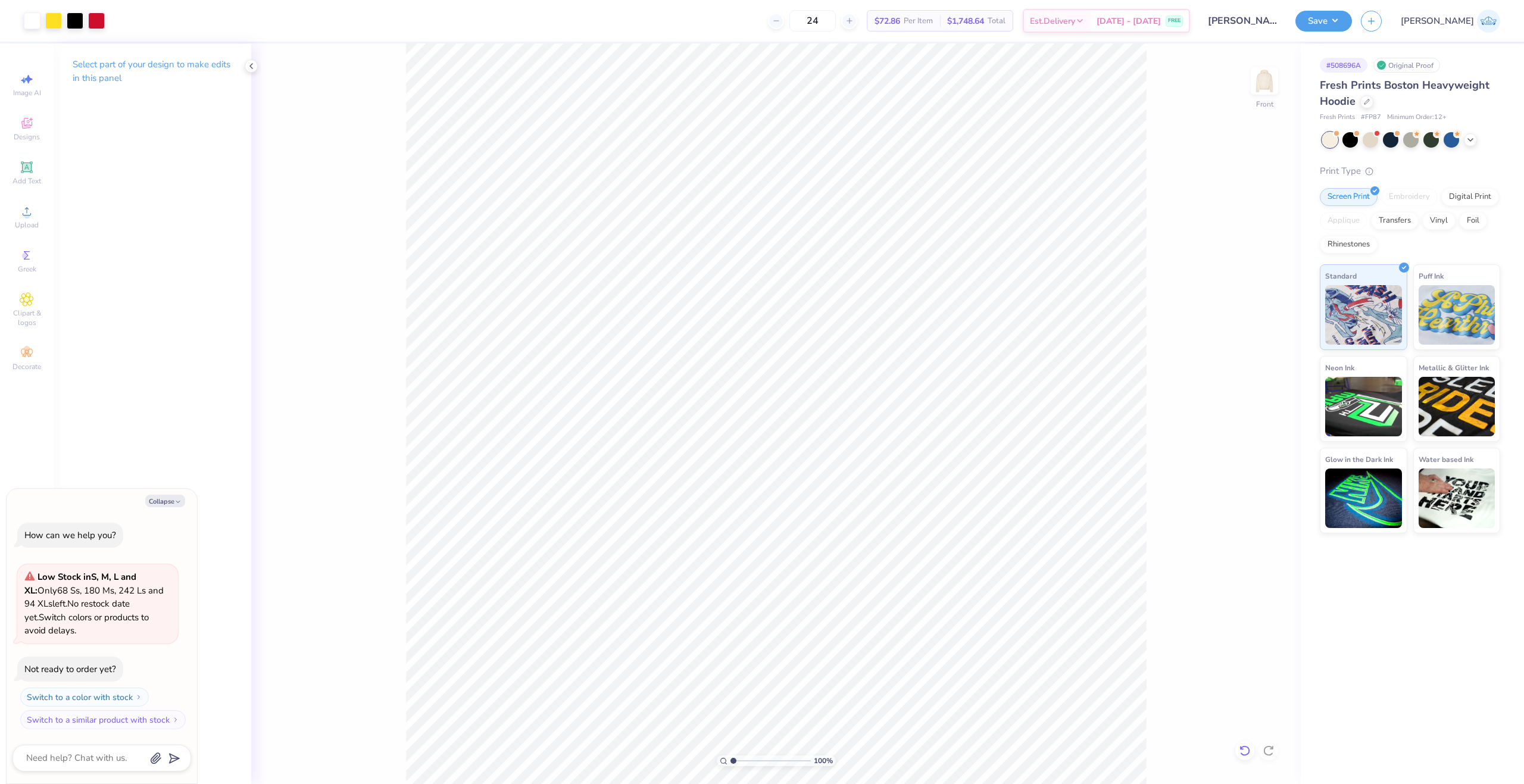
click at [1243, 747] on icon at bounding box center [1245, 751] width 12 height 12
type textarea "x"
drag, startPoint x: 740, startPoint y: 764, endPoint x: 510, endPoint y: 739, distance: 231.4
click at [731, 755] on input "range" at bounding box center [771, 760] width 81 height 10
drag, startPoint x: 724, startPoint y: 761, endPoint x: 738, endPoint y: 760, distance: 14.0
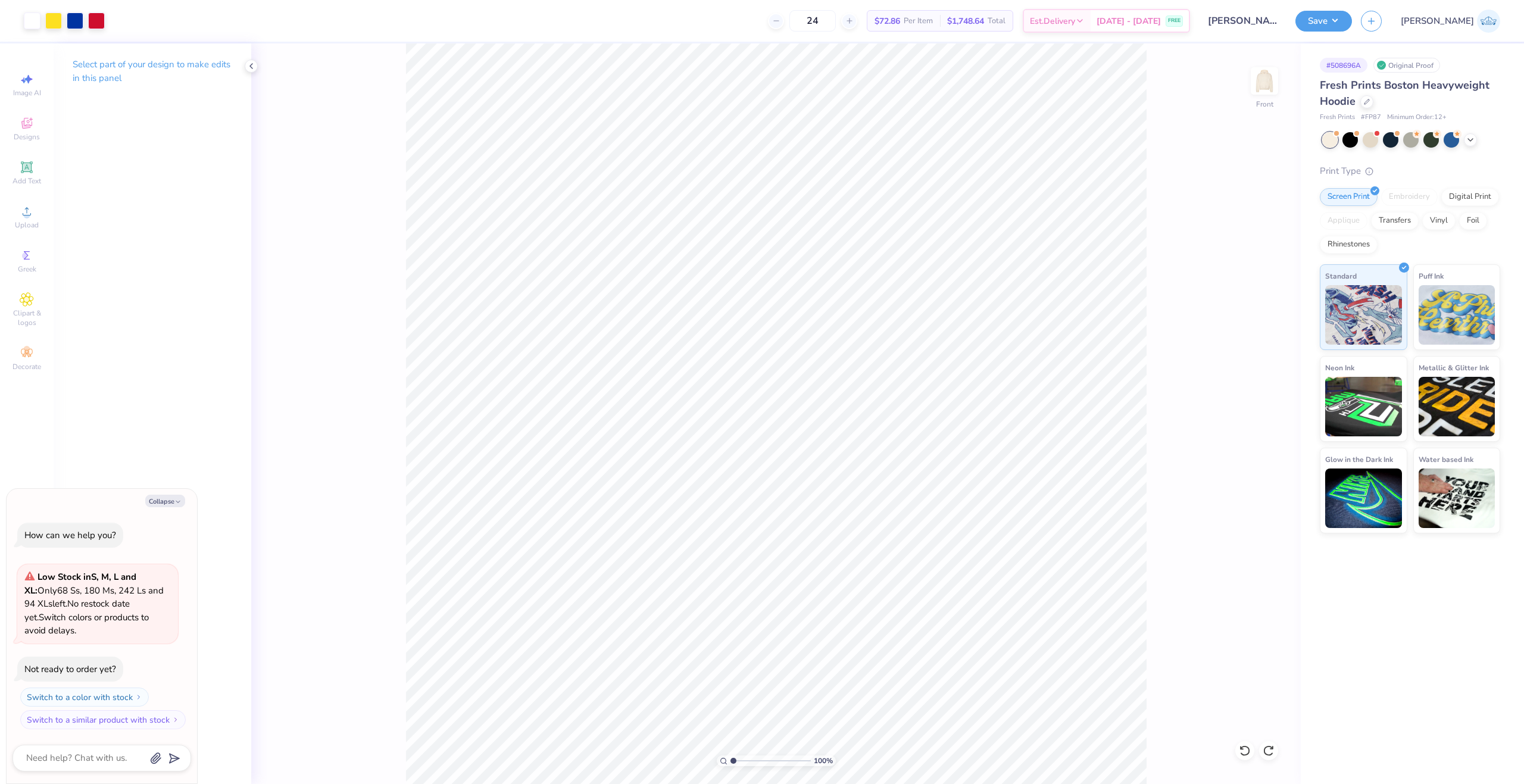
click at [731, 760] on div "100 %" at bounding box center [776, 760] width 119 height 10
click at [744, 761] on input "range" at bounding box center [771, 760] width 81 height 10
drag, startPoint x: 715, startPoint y: 770, endPoint x: 685, endPoint y: 771, distance: 30.0
type input "1"
click at [731, 766] on input "range" at bounding box center [771, 760] width 81 height 10
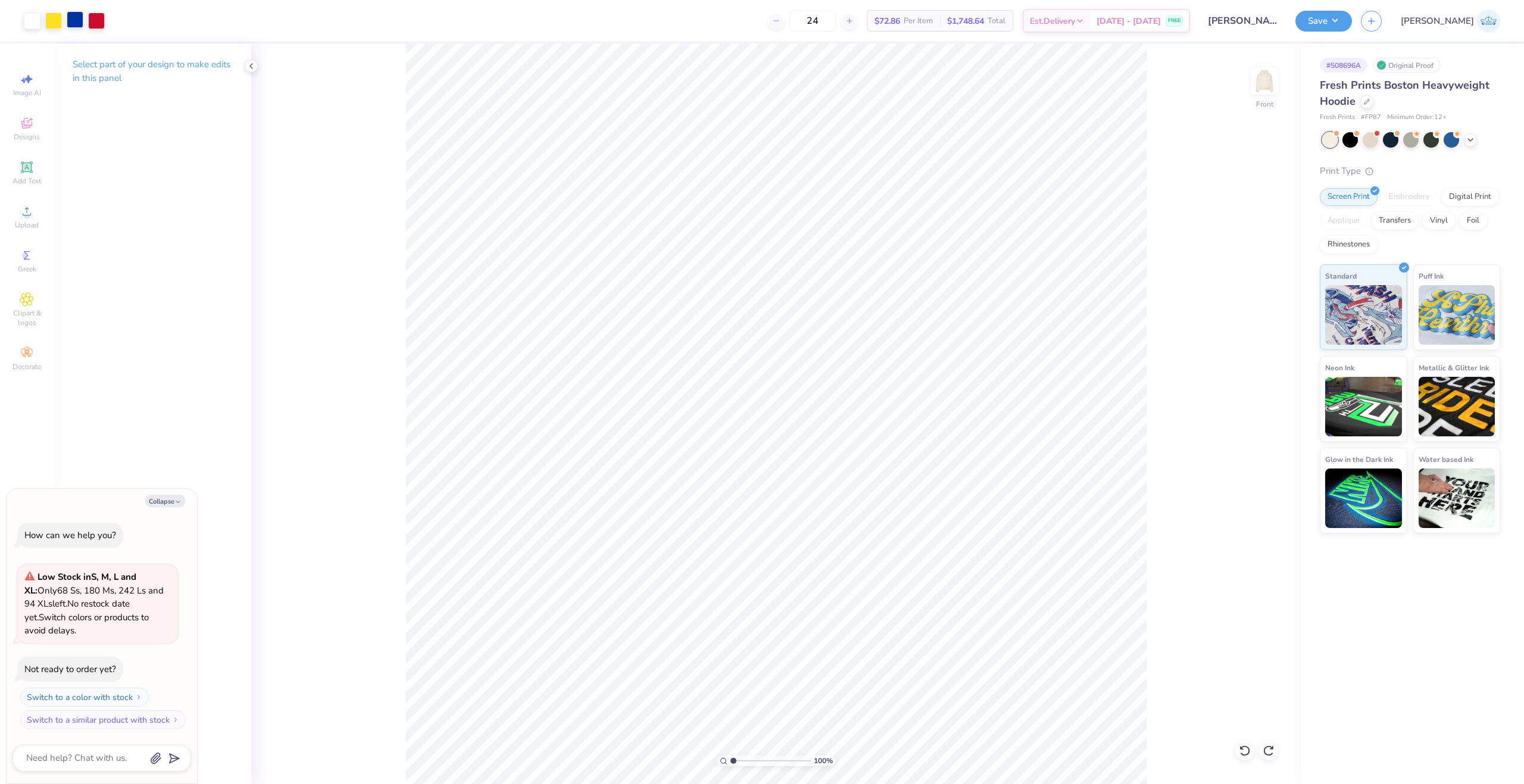
click at [83, 25] on div at bounding box center [75, 19] width 16 height 16
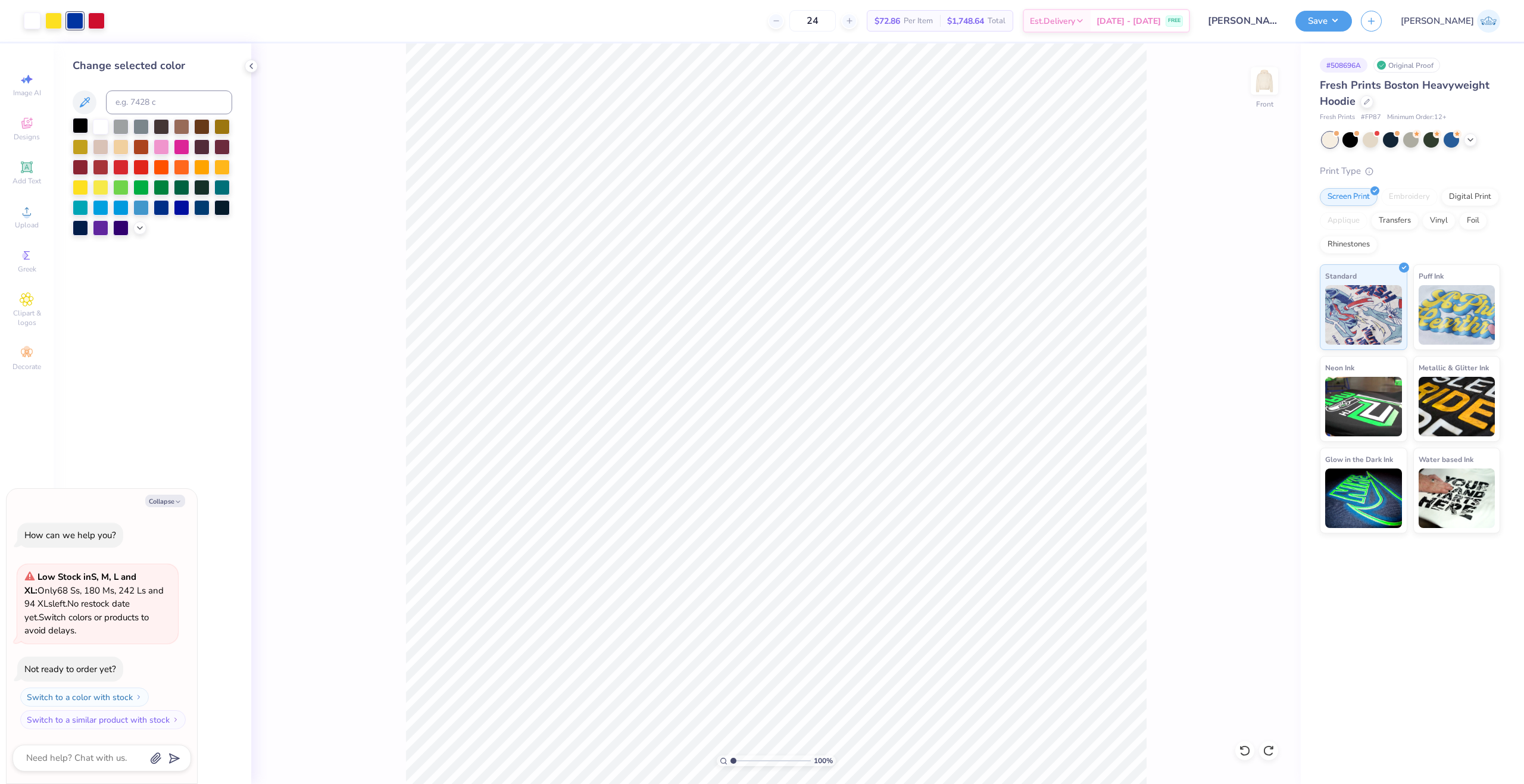
click at [86, 128] on div at bounding box center [81, 126] width 16 height 16
click at [1245, 746] on icon at bounding box center [1244, 751] width 10 height 10
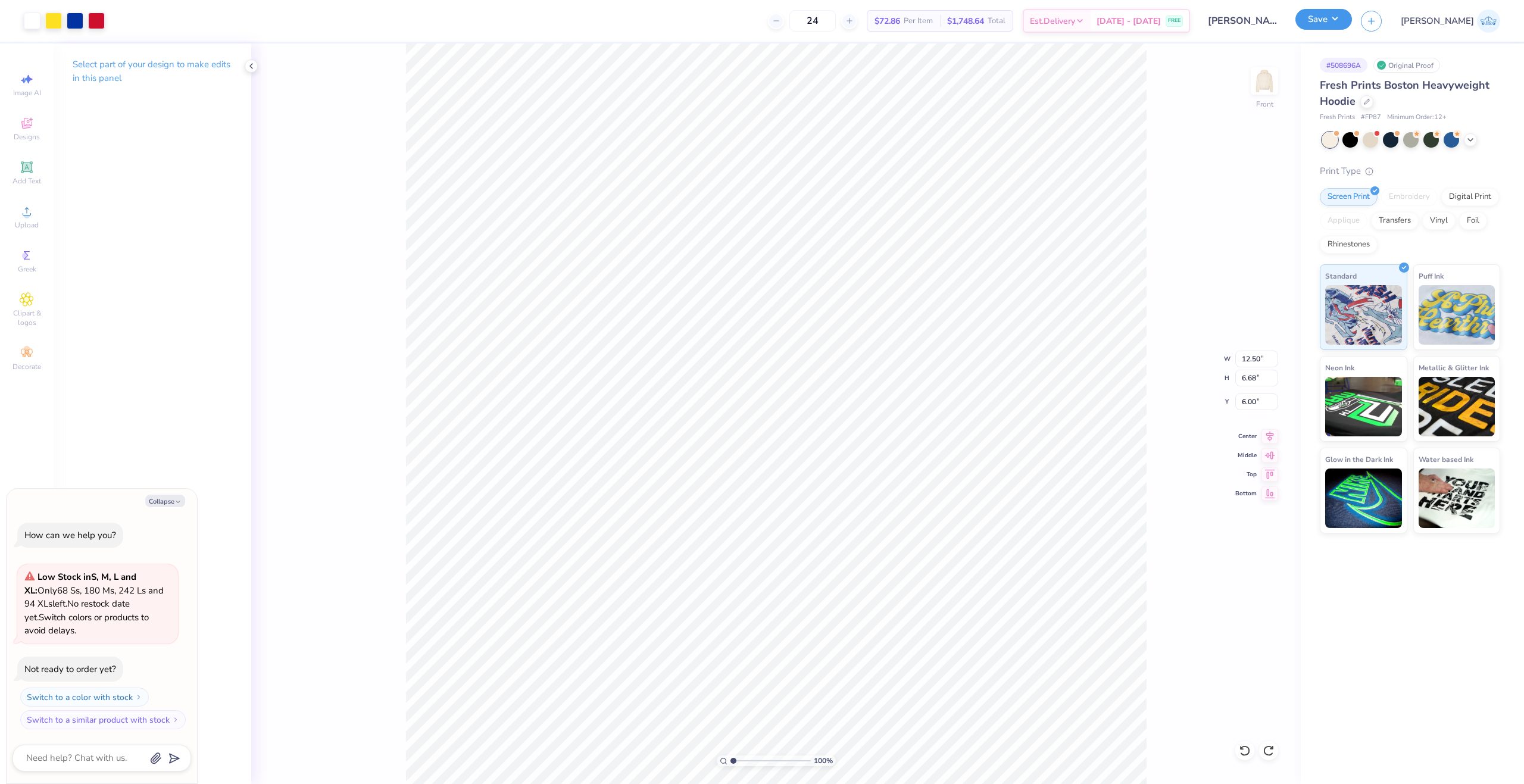
click at [1352, 27] on button "Save" at bounding box center [1323, 20] width 56 height 21
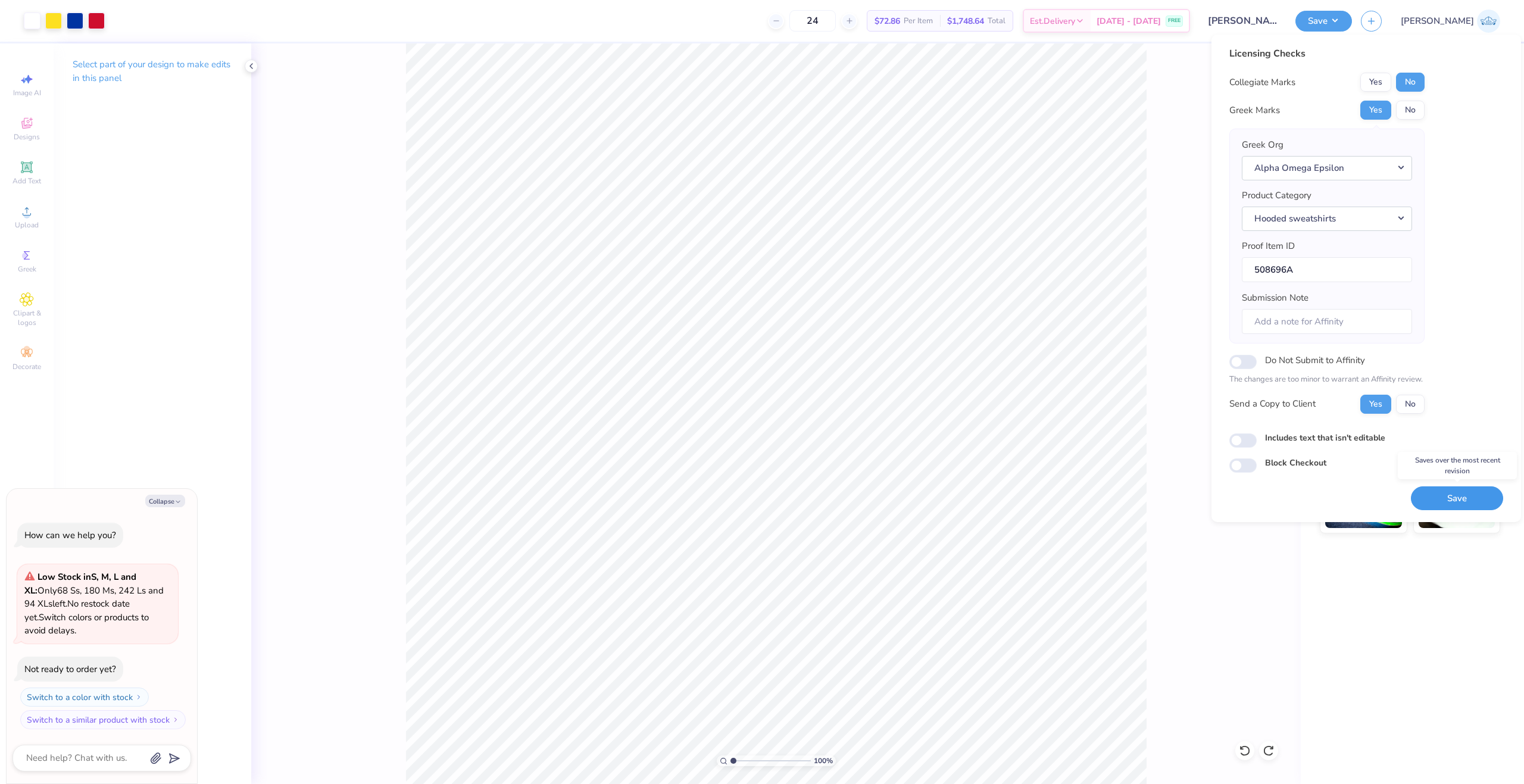
click at [1430, 494] on button "Save" at bounding box center [1457, 498] width 92 height 24
type textarea "x"
